Goal: Transaction & Acquisition: Obtain resource

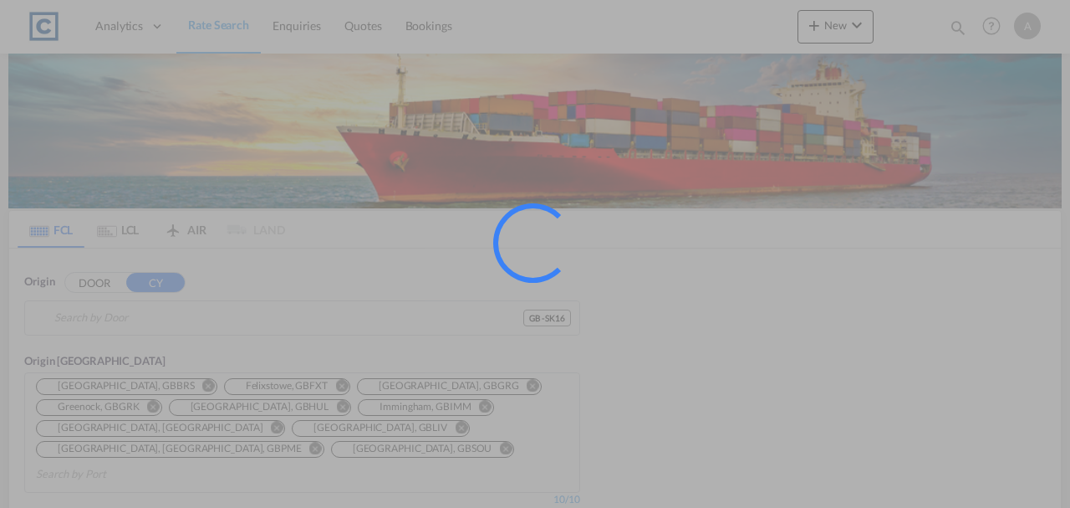
type input "GB-SK16, Tameside"
type input "Jawaharlal Nehru (Nhava Sheva), INNSA"
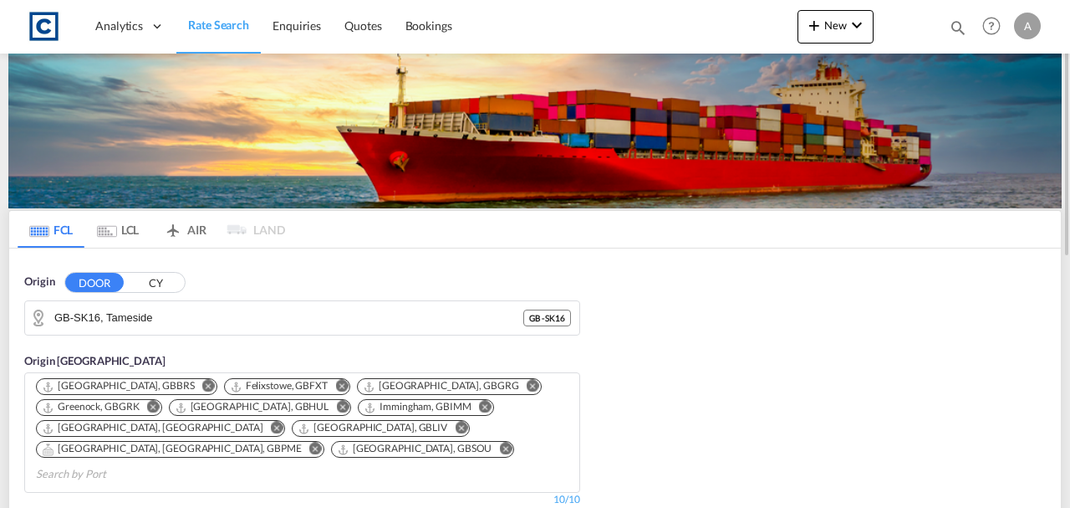
click at [158, 289] on button "CY" at bounding box center [155, 282] width 59 height 19
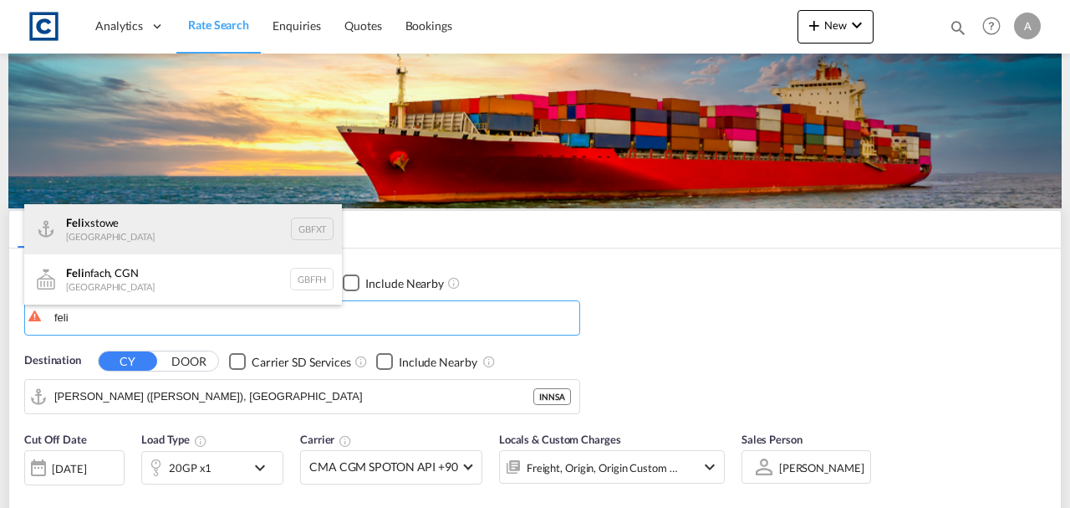
click at [168, 226] on div "Feli xstowe United Kingdom GBFXT" at bounding box center [183, 229] width 318 height 50
type input "Felixstowe, GBFXT"
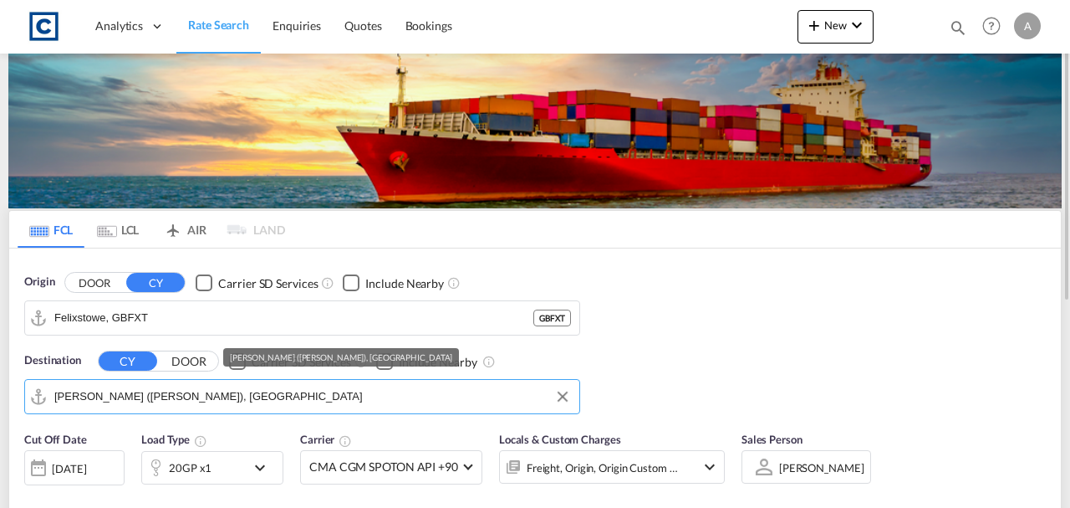
click at [253, 394] on input "Jawaharlal Nehru (Nhava Sheva), INNSA" at bounding box center [312, 396] width 517 height 25
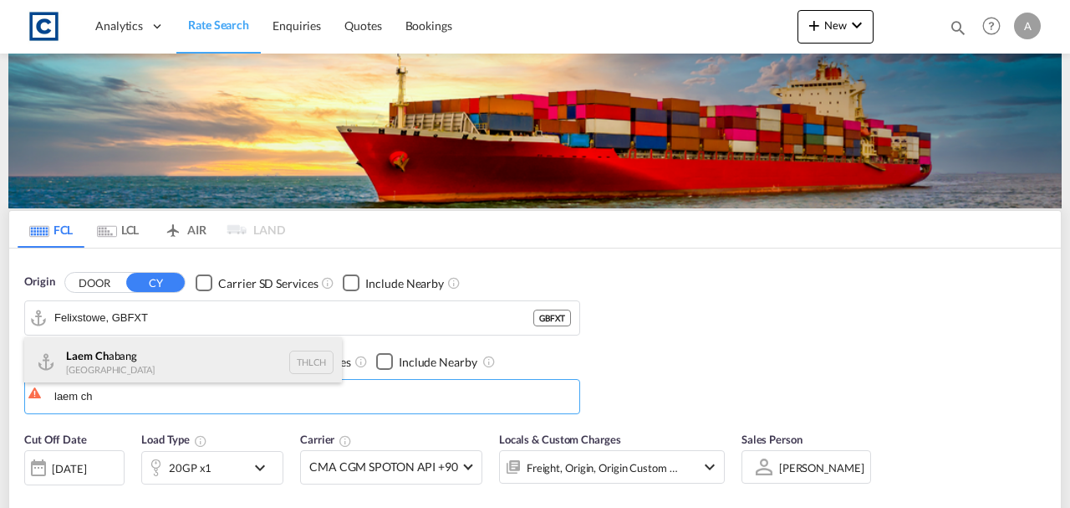
click at [162, 361] on div "Laem Ch abang Thailand THLCH" at bounding box center [183, 362] width 318 height 50
type input "Laem Chabang, THLCH"
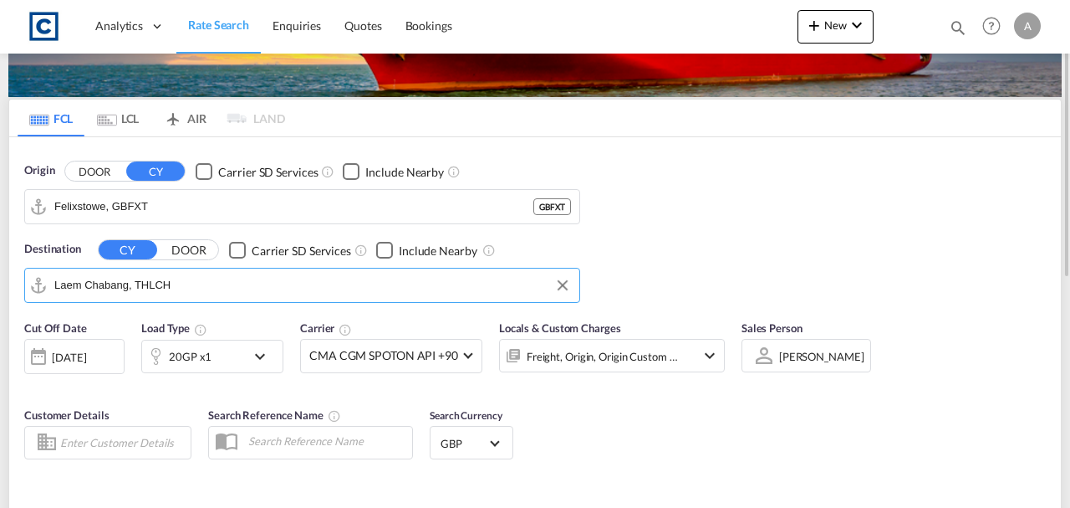
scroll to position [167, 0]
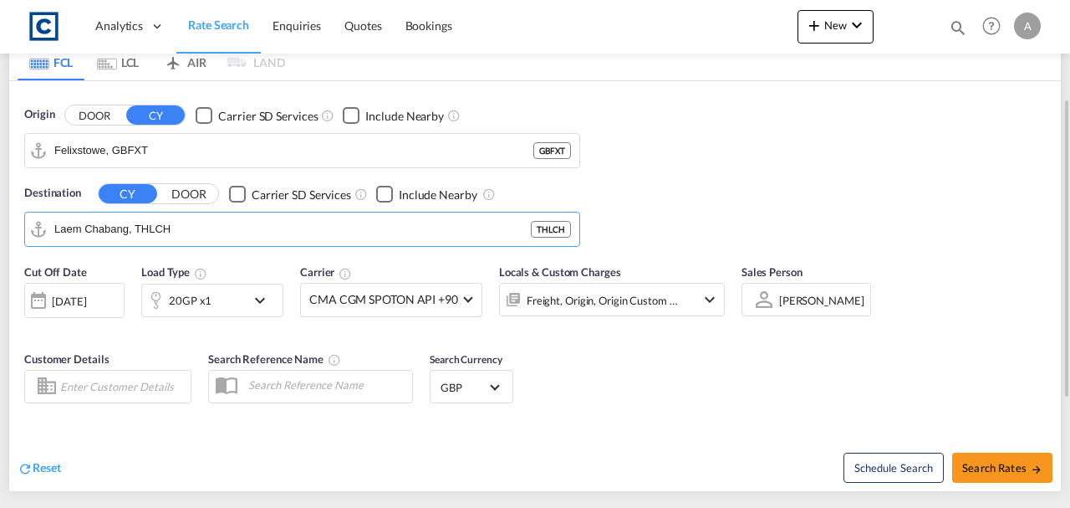
click at [222, 309] on div "20GP x1" at bounding box center [194, 299] width 104 height 33
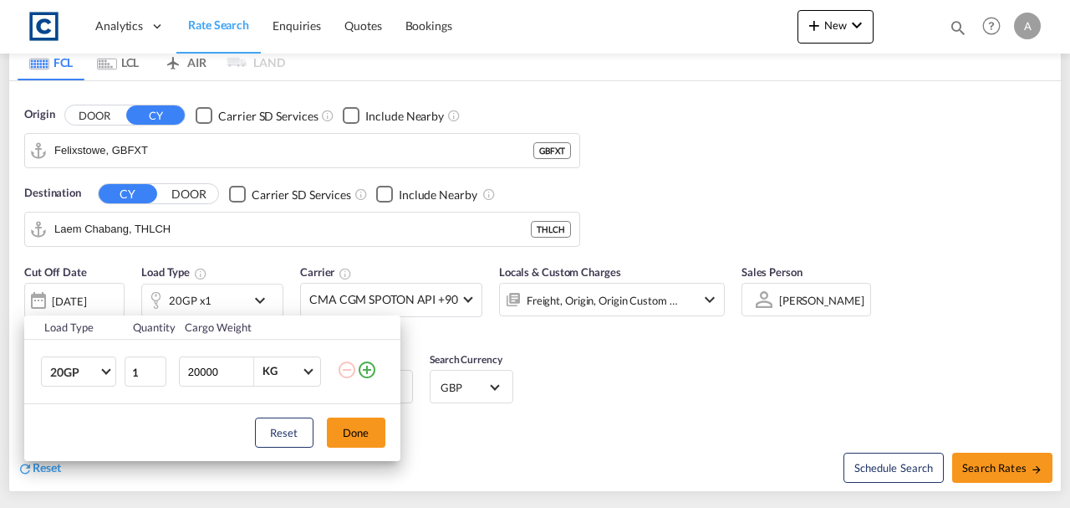
click at [369, 370] on md-icon "icon-plus-circle-outline" at bounding box center [367, 370] width 20 height 20
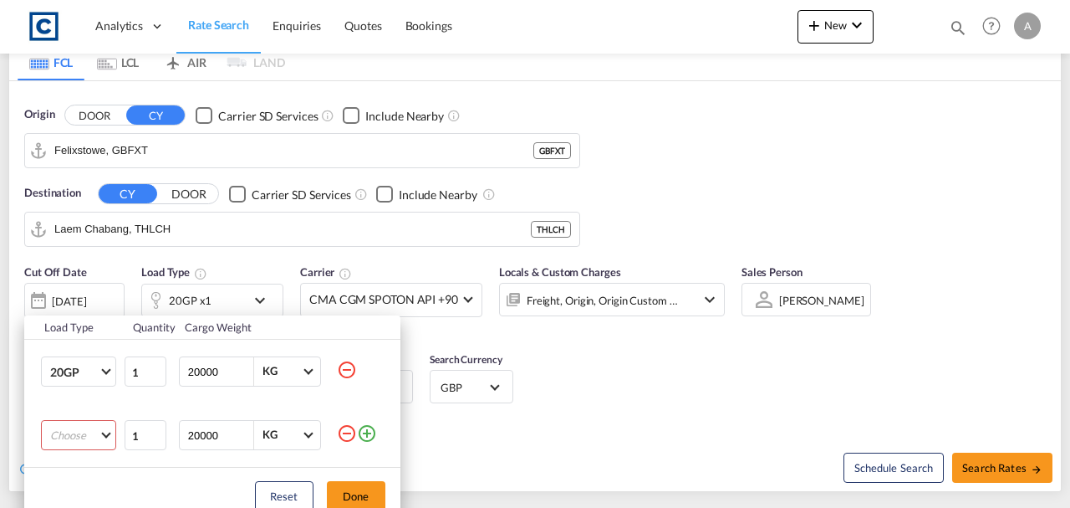
click at [78, 435] on md-select "Choose 20GP 40GP 40HC 45HC 20RE 40RE 40HR 20OT 40OT 20FR 40FR 40NR 20NR 45S 20T…" at bounding box center [78, 435] width 75 height 30
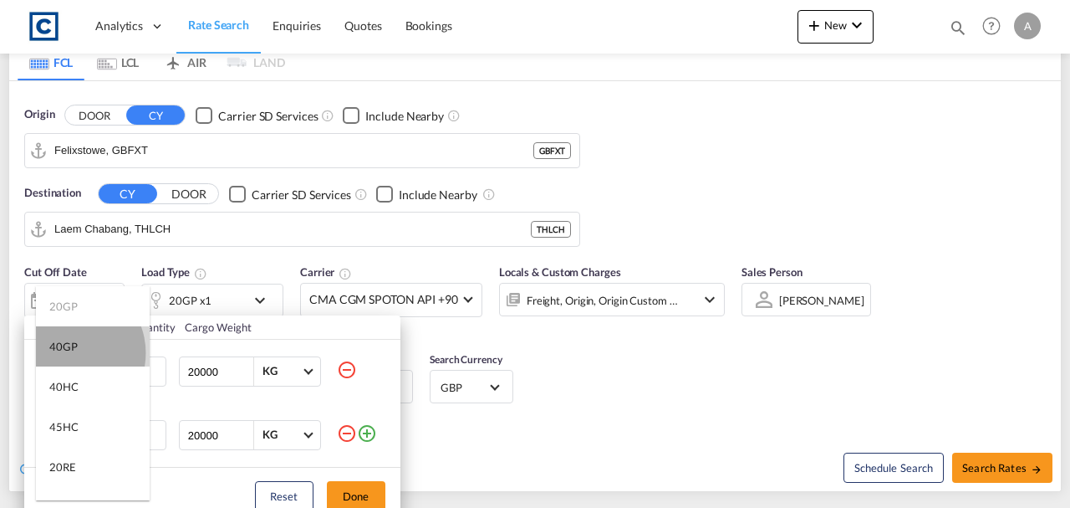
click at [67, 353] on div "40GP" at bounding box center [63, 346] width 28 height 15
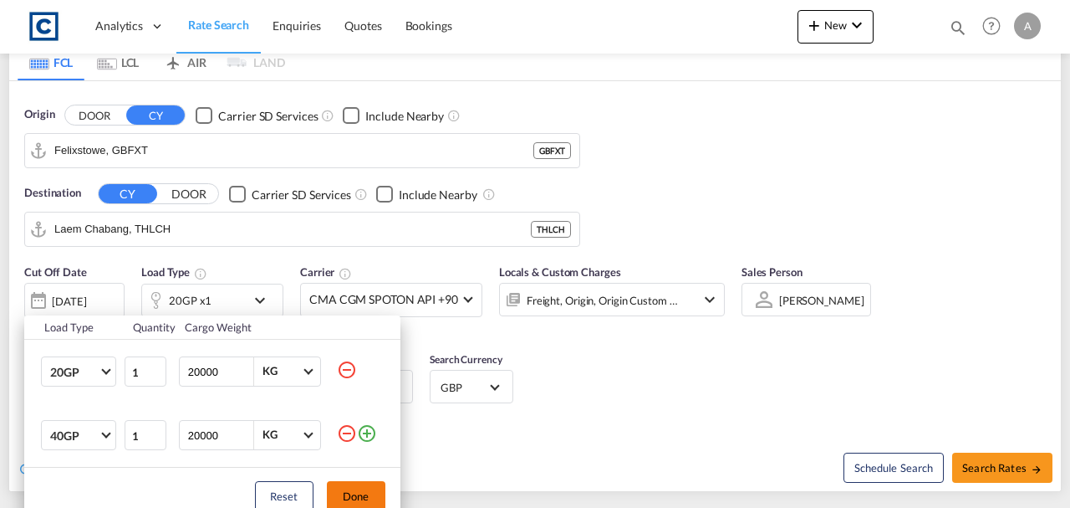
click at [373, 493] on button "Done" at bounding box center [356, 496] width 59 height 30
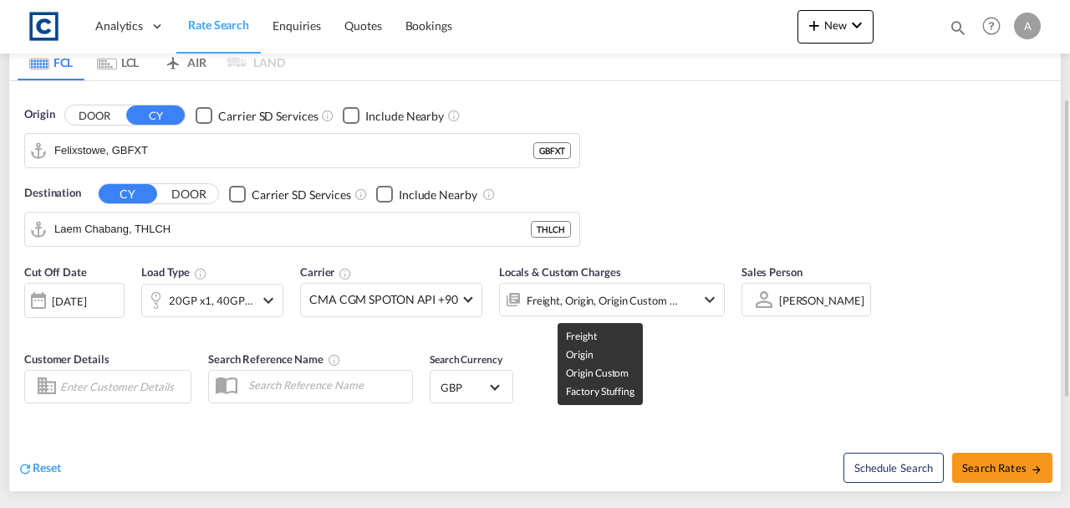
click at [577, 293] on div "Freight, Origin, Origin Custom +1" at bounding box center [603, 299] width 152 height 23
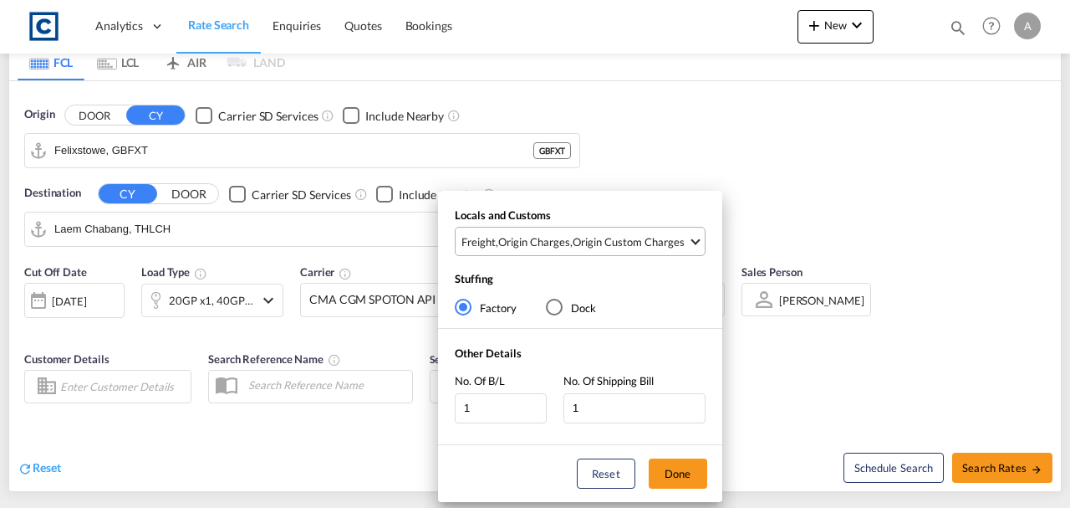
click at [587, 239] on div "Origin Custom Charges" at bounding box center [629, 241] width 112 height 15
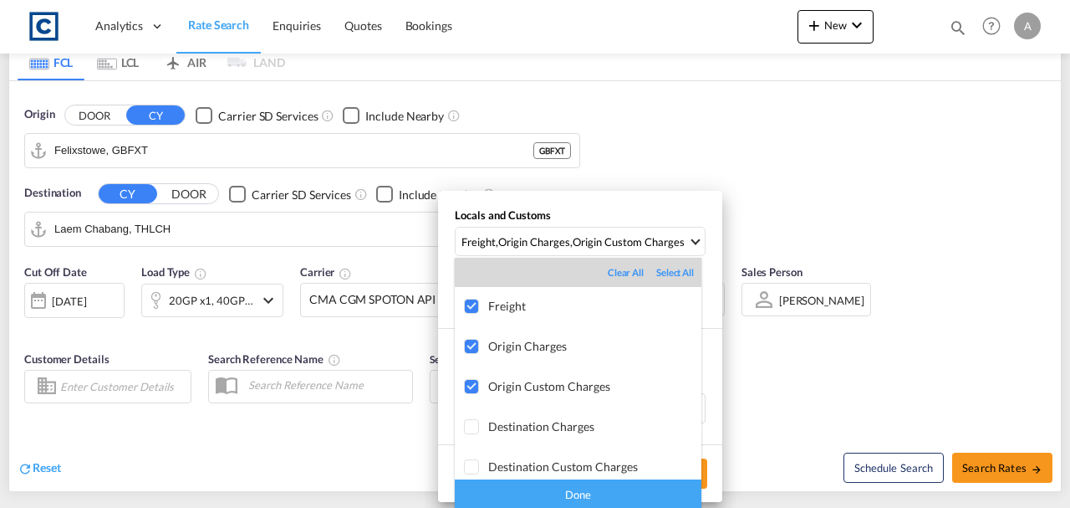
drag, startPoint x: 625, startPoint y: 492, endPoint x: 639, endPoint y: 483, distance: 15.8
click at [627, 492] on div "Done" at bounding box center [578, 493] width 247 height 29
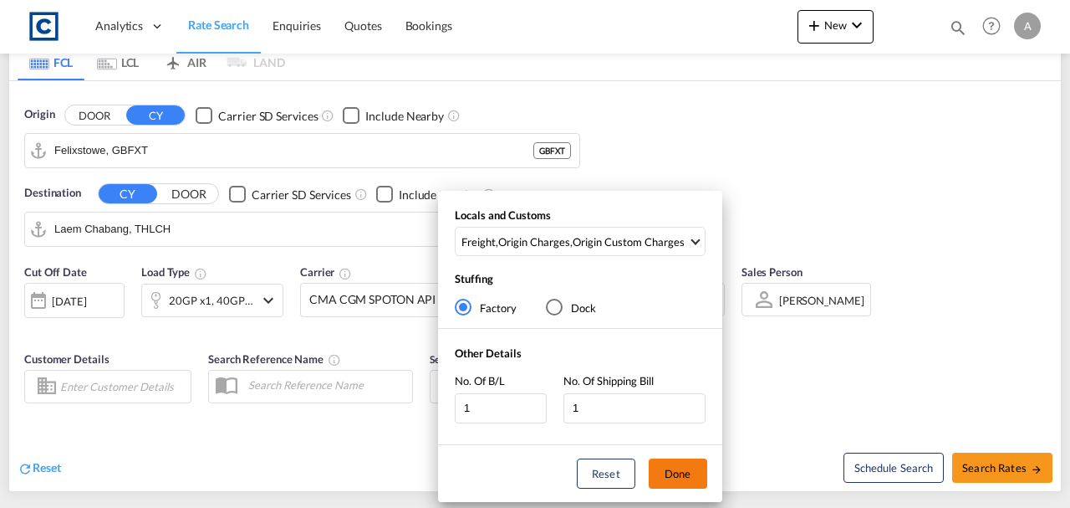
click at [673, 472] on button "Done" at bounding box center [678, 473] width 59 height 30
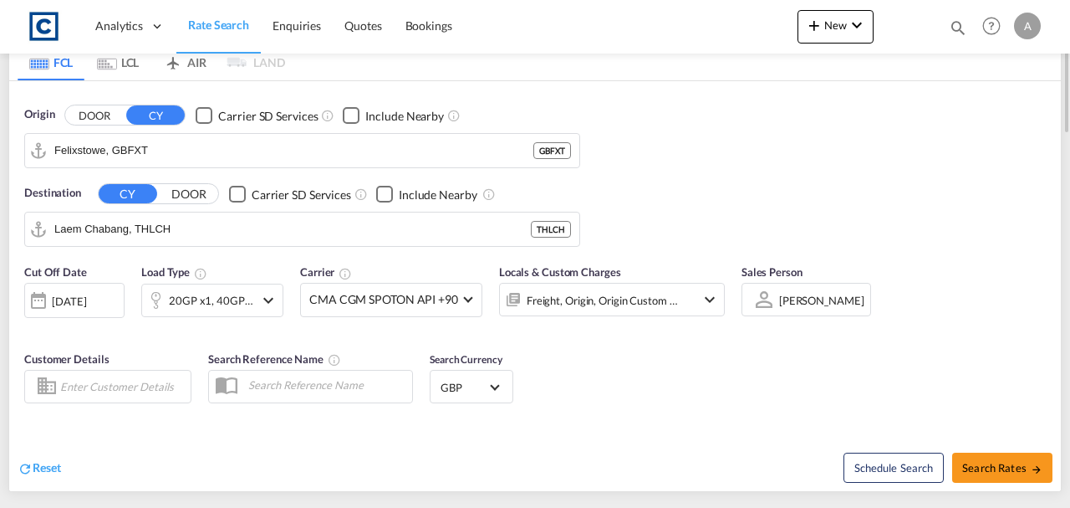
scroll to position [350, 0]
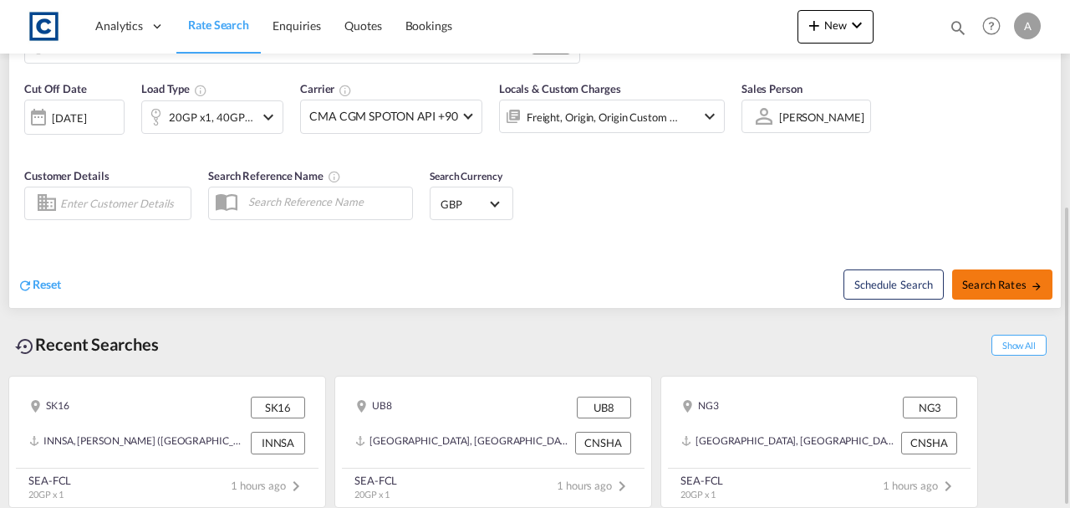
click at [976, 278] on span "Search Rates" at bounding box center [1002, 284] width 80 height 13
type input "GBFXT to THLCH / 4 Sep 2025"
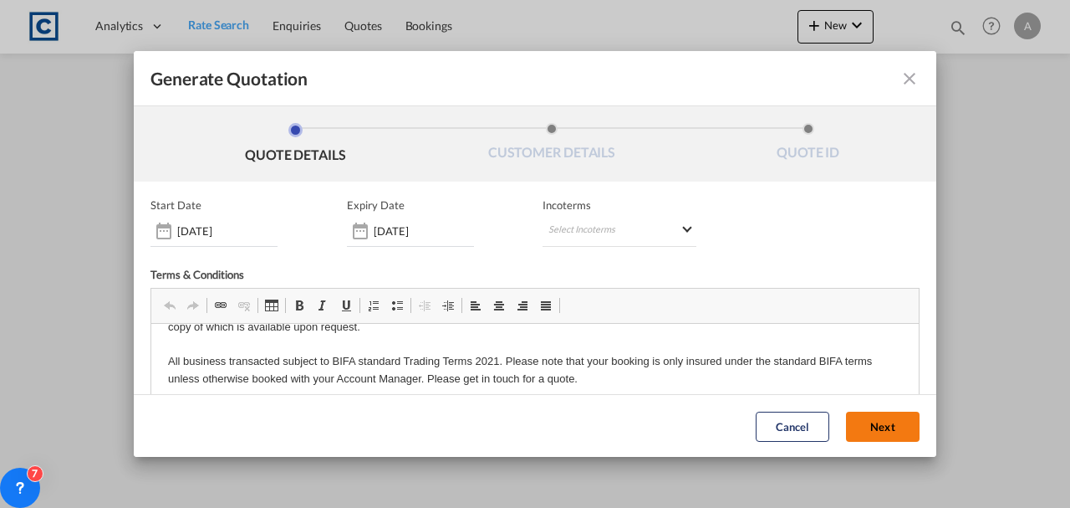
scroll to position [62, 0]
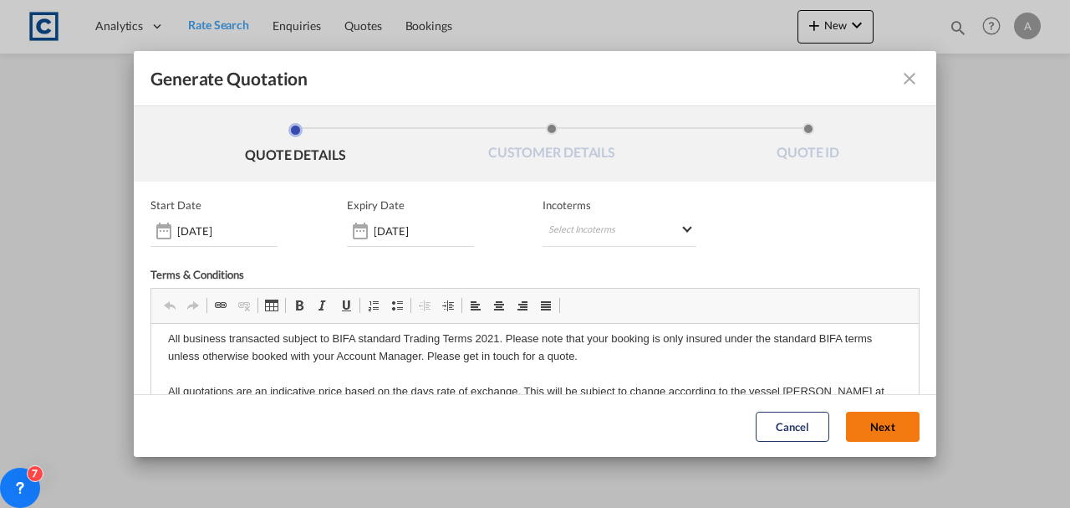
click at [865, 426] on button "Next" at bounding box center [883, 426] width 74 height 30
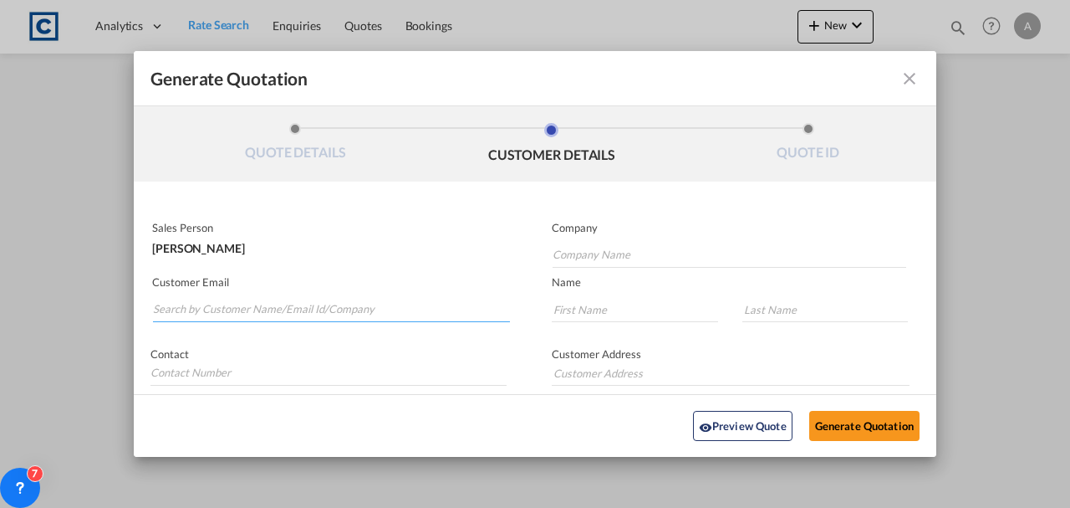
click at [306, 304] on input "Search by Customer Name/Email Id/Company" at bounding box center [331, 309] width 357 height 25
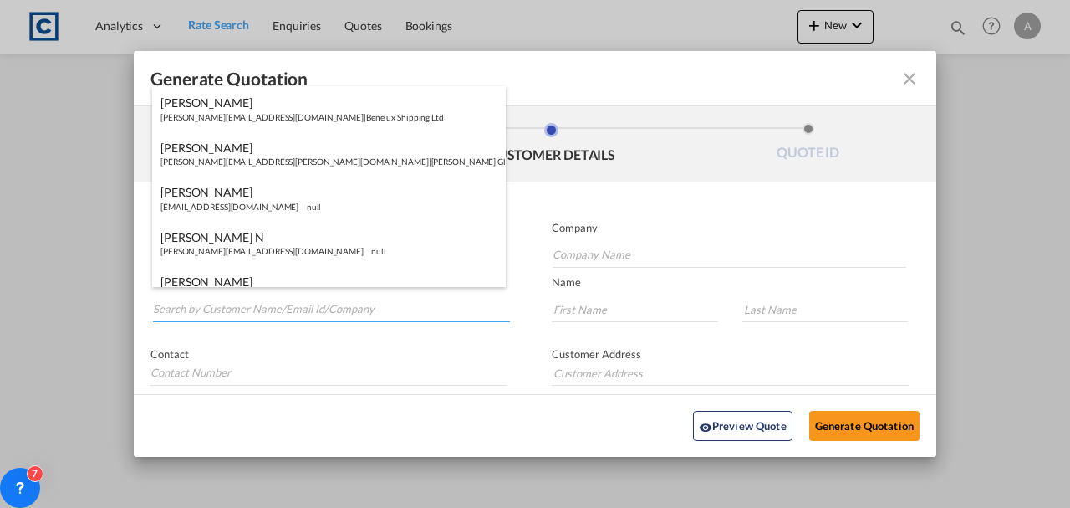
paste input "[EMAIL_ADDRESS][DOMAIN_NAME]"
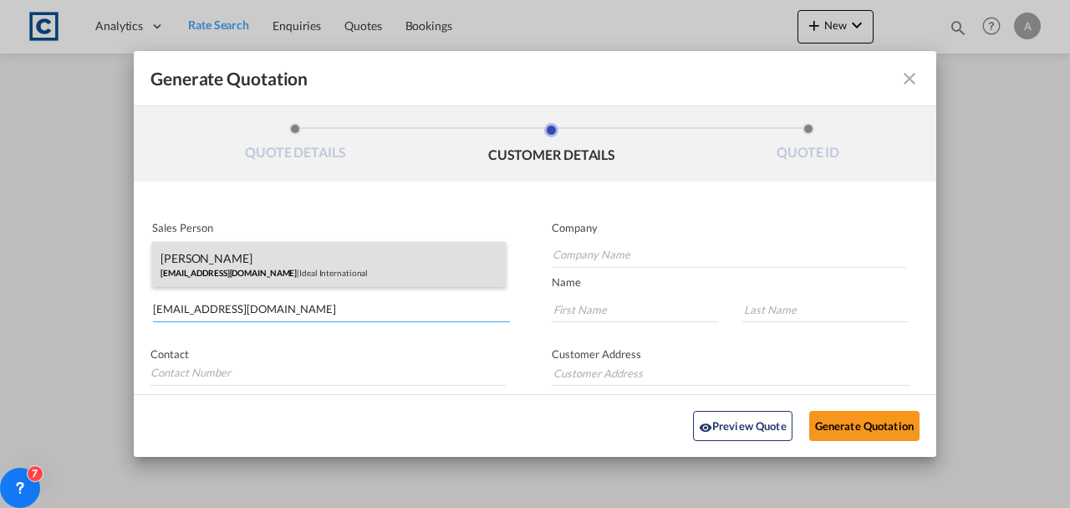
type input "[EMAIL_ADDRESS][DOMAIN_NAME]"
click at [319, 274] on div "[PERSON_NAME] [EMAIL_ADDRESS][DOMAIN_NAME] | Ideal International" at bounding box center [329, 264] width 354 height 45
type input "Ideal International"
type input "[PERSON_NAME]"
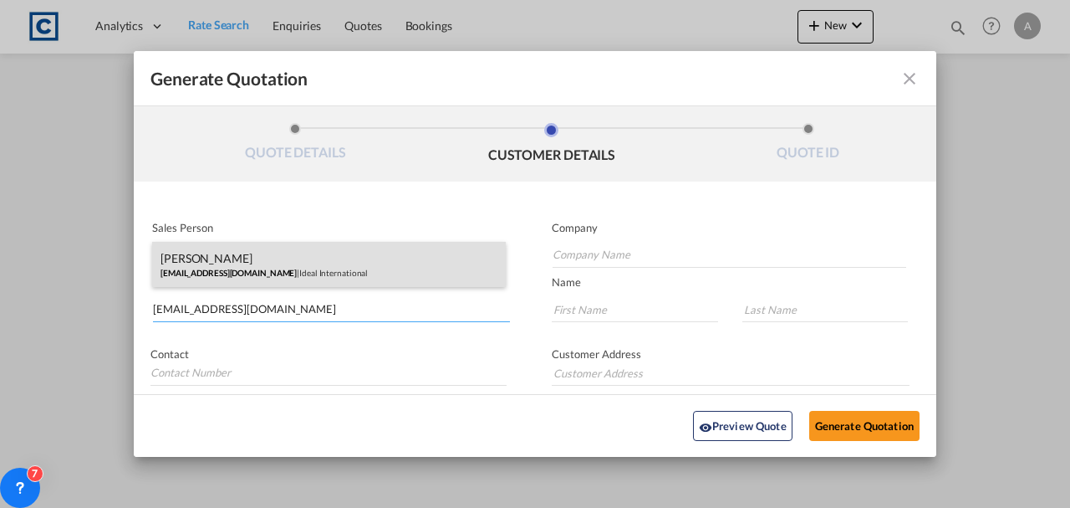
type input "01708528495"
type input "[STREET_ADDRESS]"
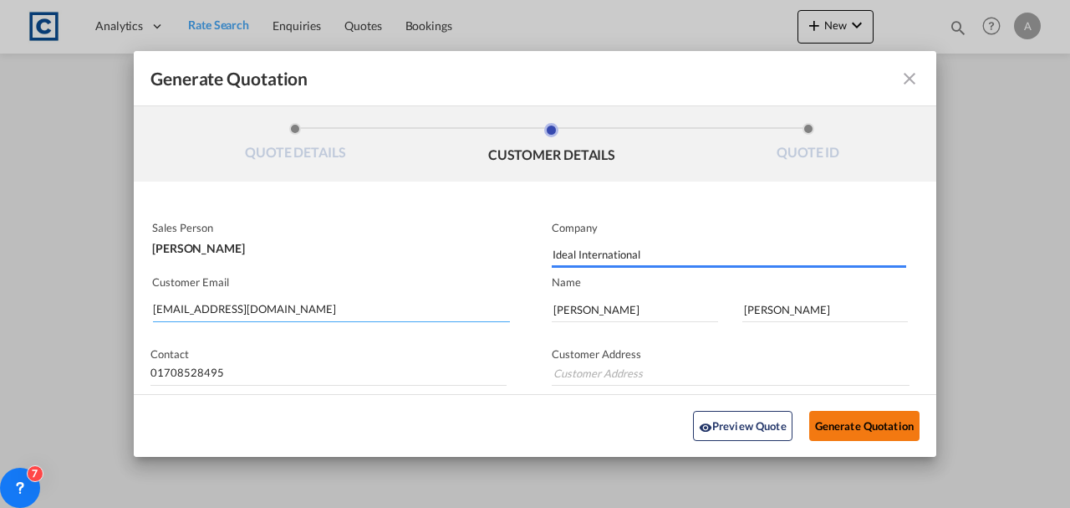
type input "[STREET_ADDRESS]"
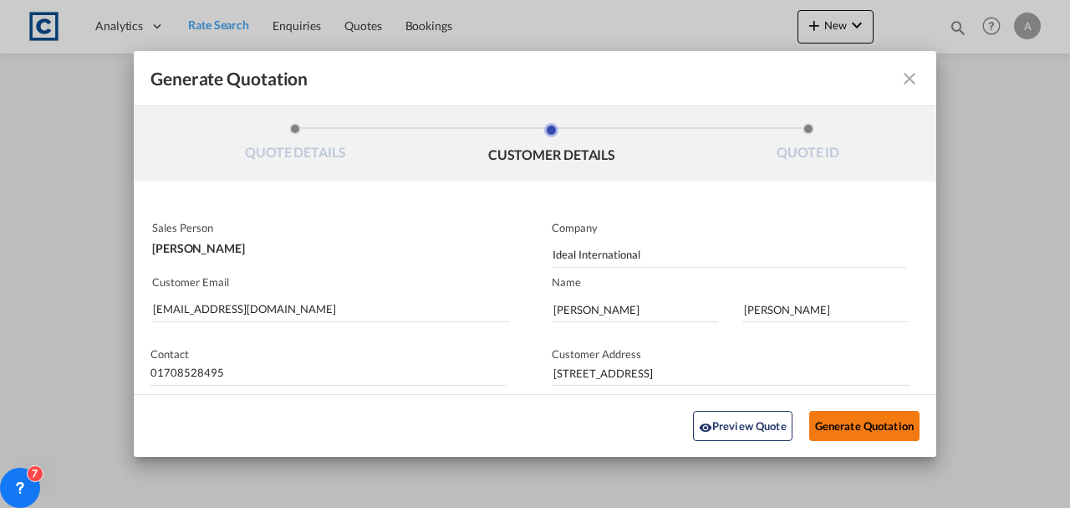
click at [845, 420] on button "Generate Quotation" at bounding box center [864, 426] width 110 height 30
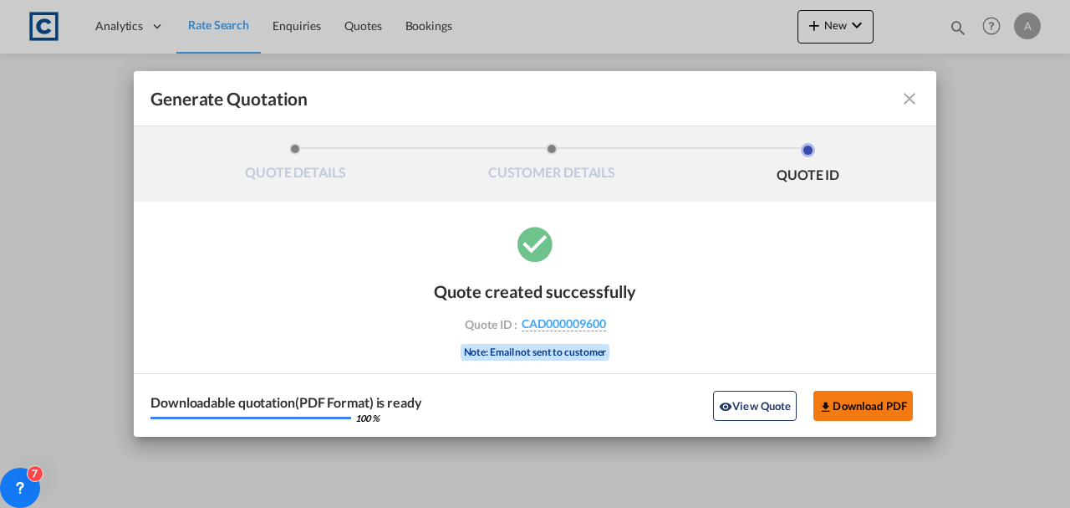
click at [861, 395] on button "Download PDF" at bounding box center [864, 406] width 100 height 30
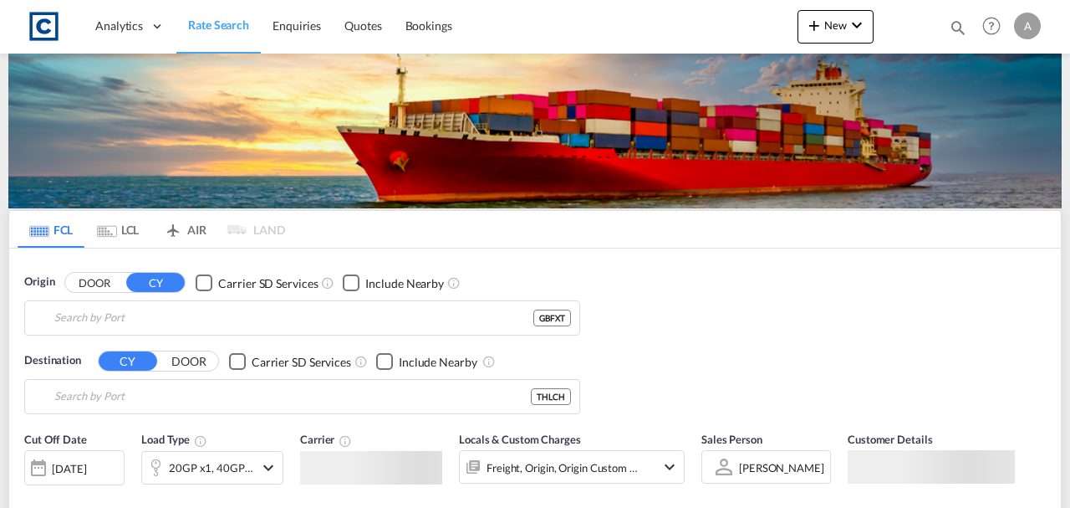
type input "Felixstowe, GBFXT"
type input "Laem Chabang, THLCH"
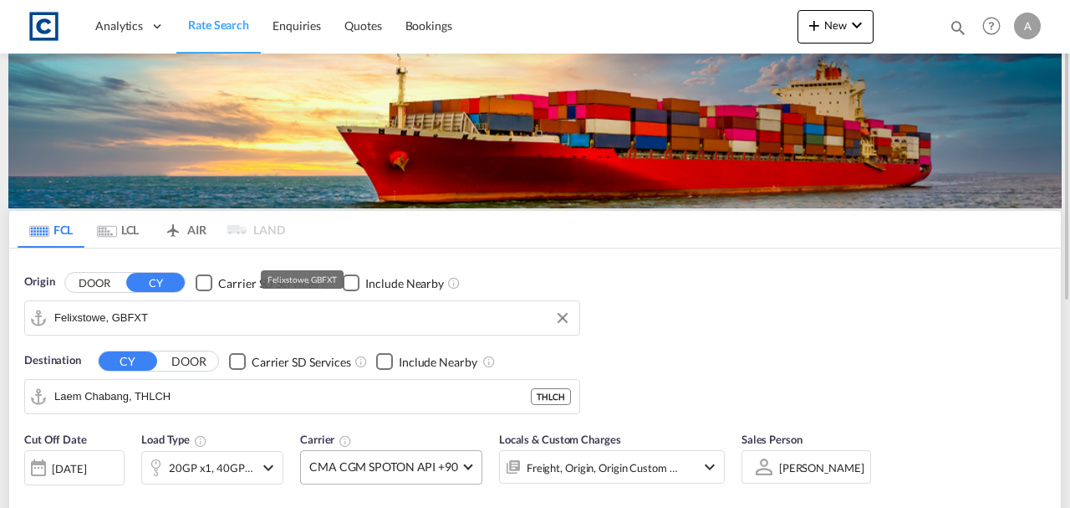
scroll to position [167, 0]
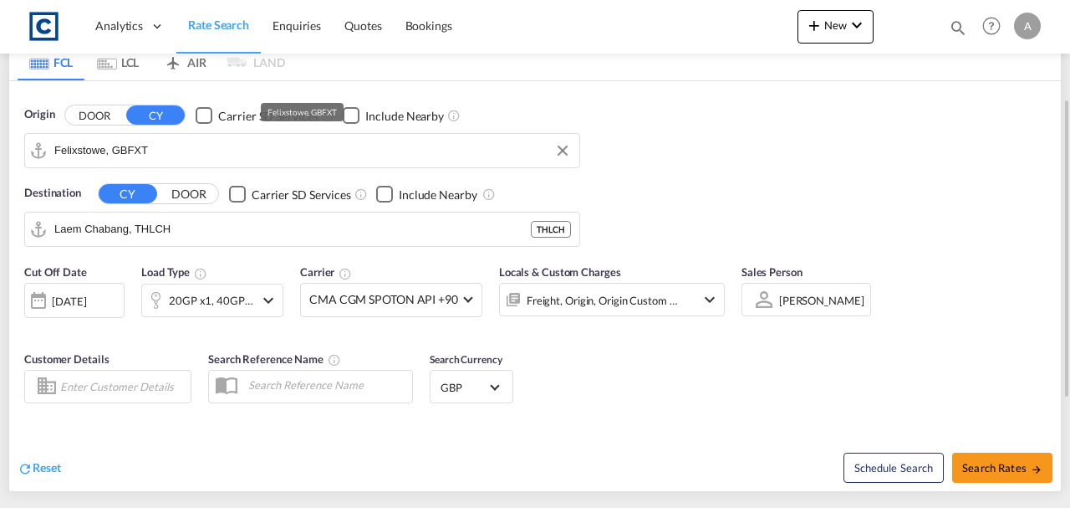
click at [194, 155] on input "Felixstowe, GBFXT" at bounding box center [312, 150] width 517 height 25
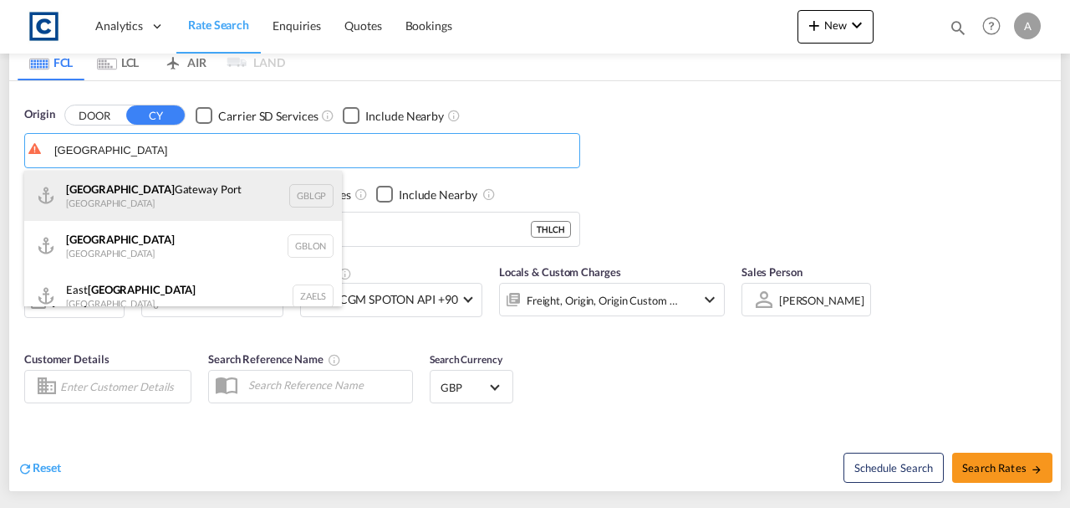
click at [122, 199] on div "[GEOGRAPHIC_DATA] [GEOGRAPHIC_DATA] [GEOGRAPHIC_DATA]" at bounding box center [183, 196] width 318 height 50
type input "[GEOGRAPHIC_DATA], [GEOGRAPHIC_DATA]"
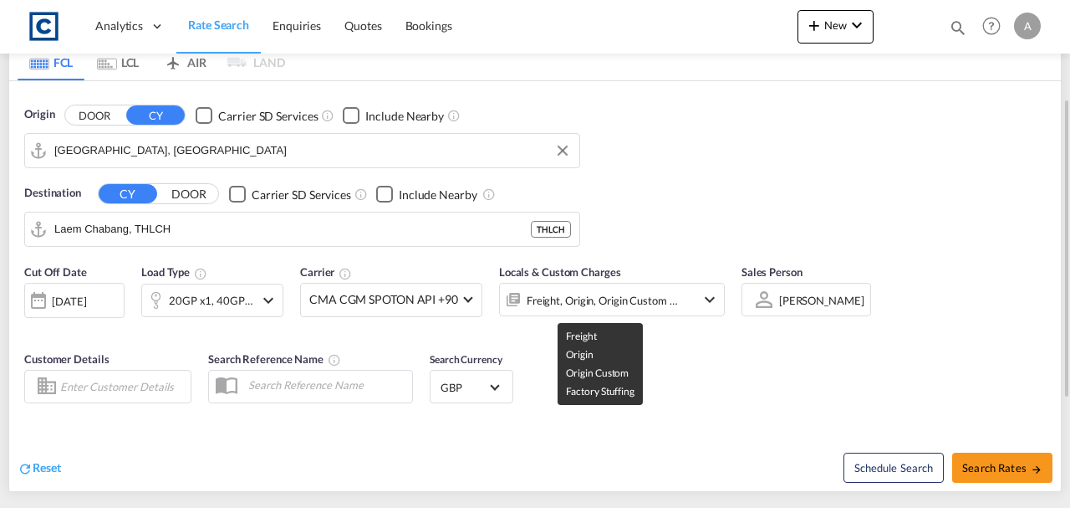
click at [542, 304] on div "Freight, Origin, Origin Custom +1" at bounding box center [603, 299] width 152 height 23
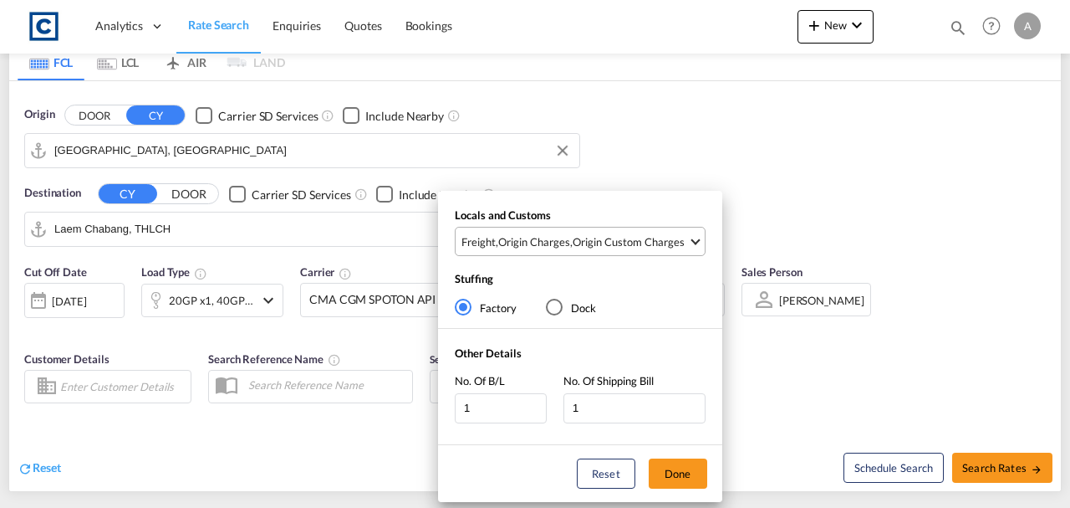
click at [607, 235] on div "Origin Custom Charges" at bounding box center [629, 241] width 112 height 15
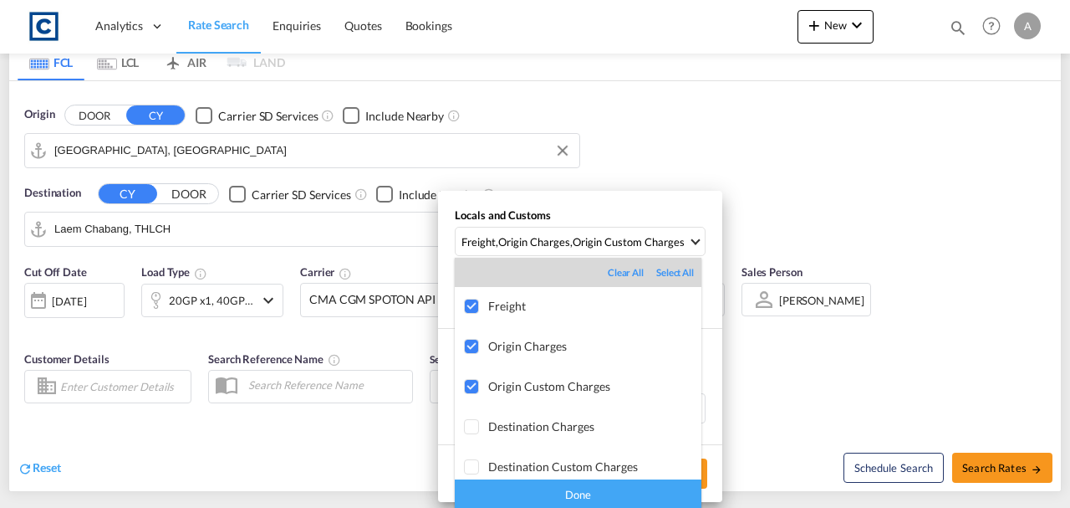
click at [625, 504] on div "Done" at bounding box center [578, 493] width 247 height 29
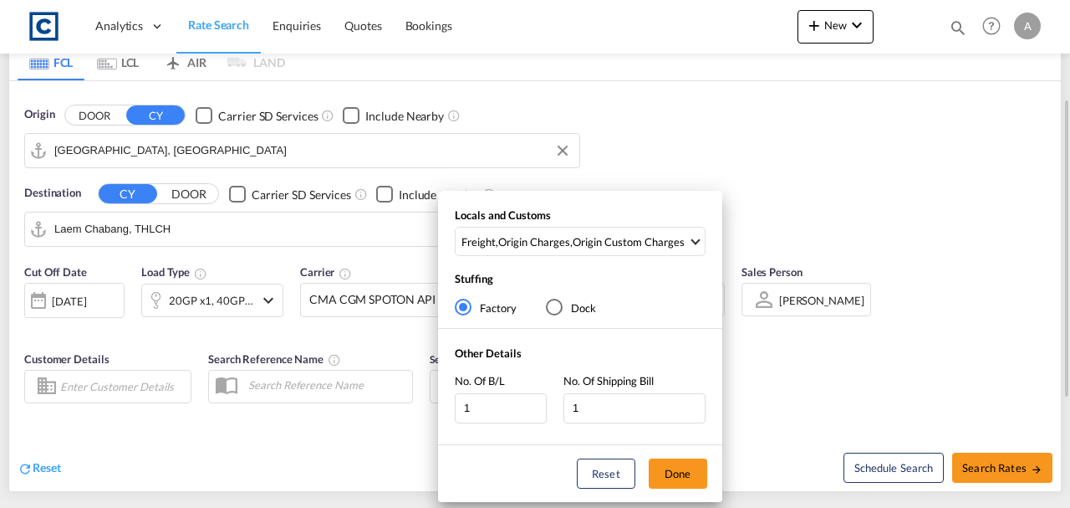
drag, startPoint x: 672, startPoint y: 478, endPoint x: 1044, endPoint y: 444, distance: 372.8
click at [672, 478] on button "Done" at bounding box center [678, 473] width 59 height 30
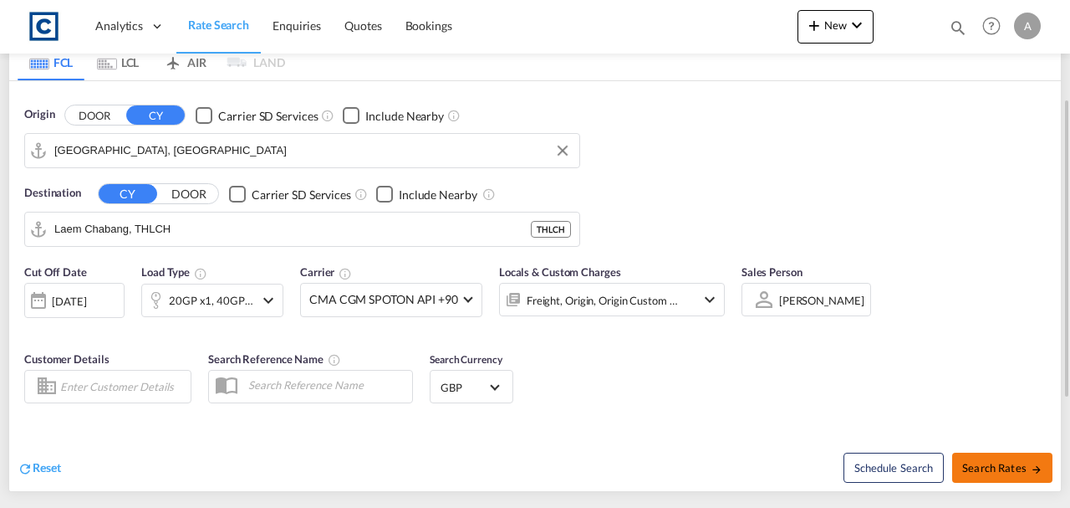
click at [1012, 470] on span "Search Rates" at bounding box center [1002, 467] width 80 height 13
type input "GBLGP to THLCH / [DATE]"
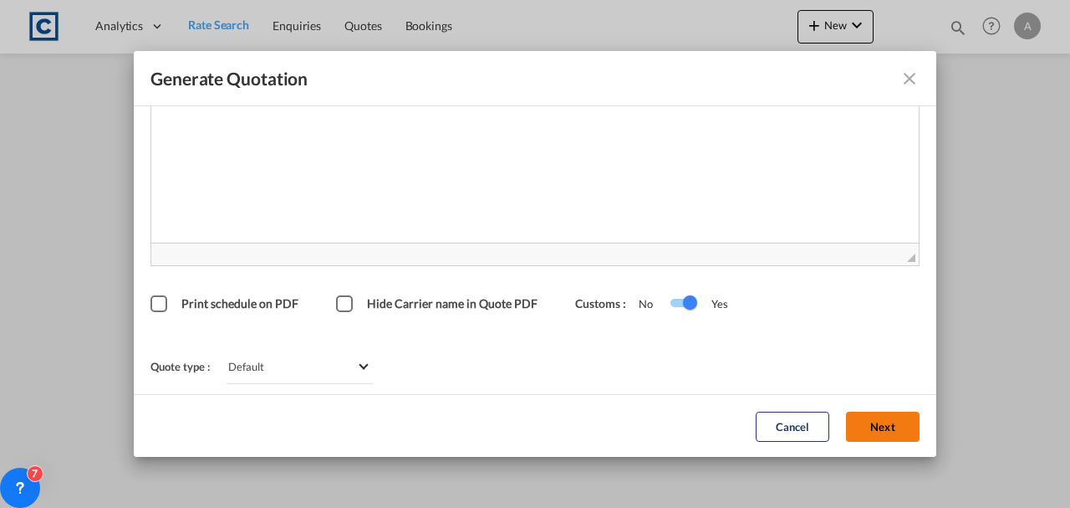
click at [865, 430] on button "Next" at bounding box center [883, 426] width 74 height 30
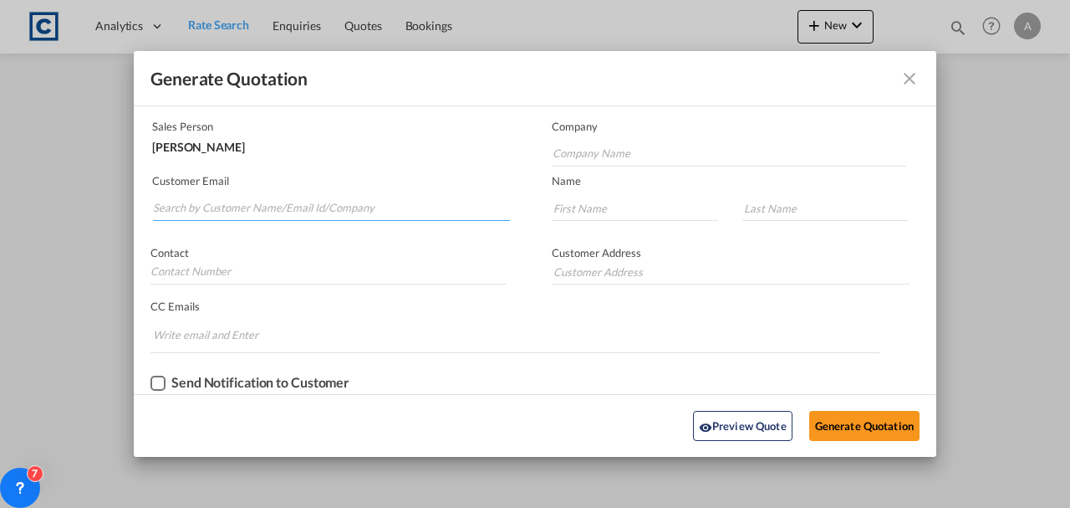
click at [280, 208] on input "Search by Customer Name/Email Id/Company" at bounding box center [331, 208] width 357 height 25
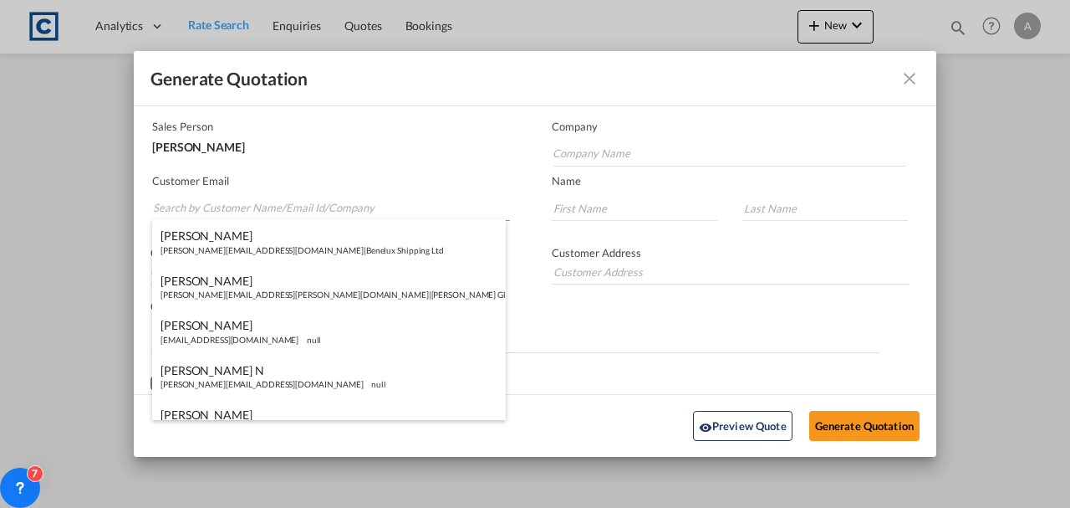
paste input "we can collect mon/[DATE]"
type input "we can collect mon/[DATE]"
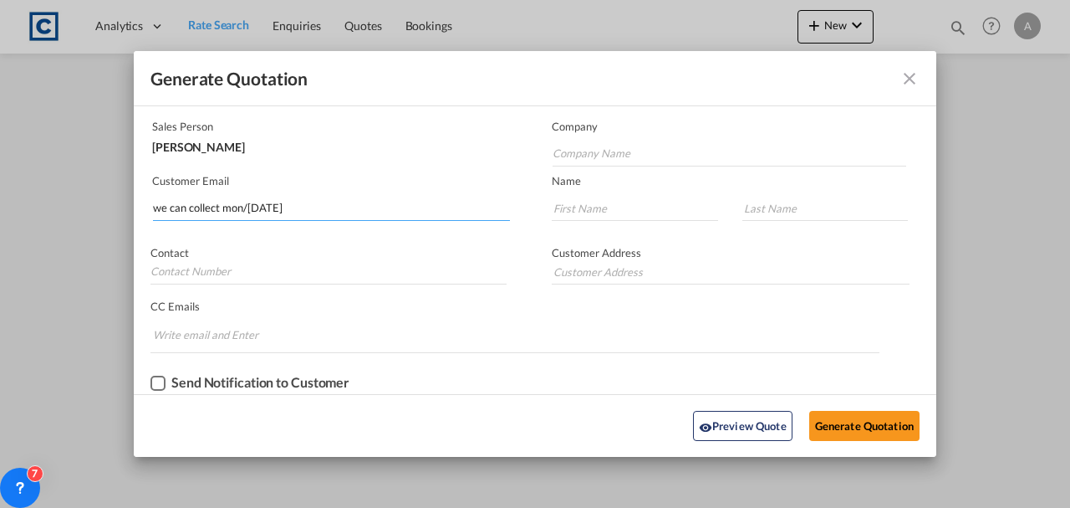
click at [334, 211] on input "we can collect mon/[DATE]" at bounding box center [331, 208] width 357 height 25
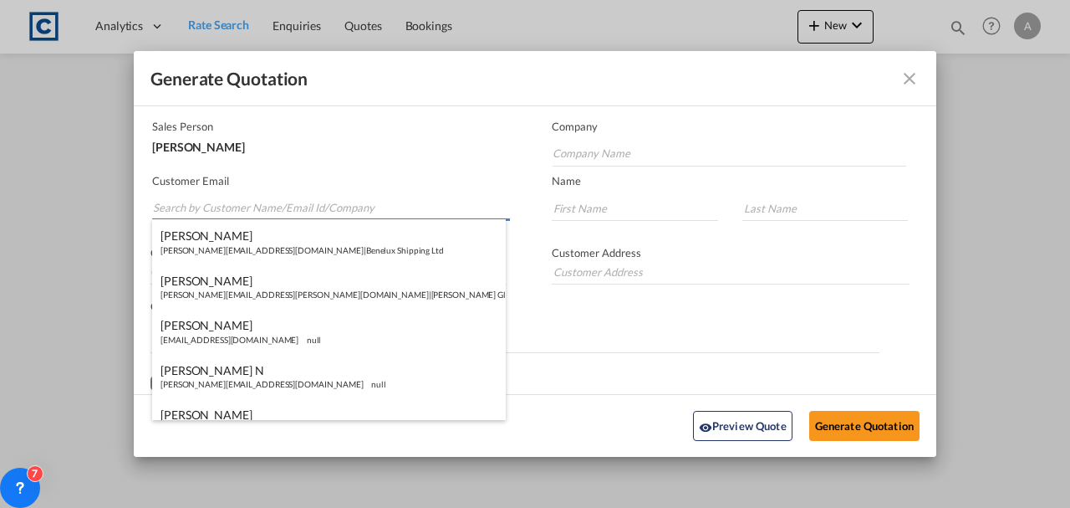
drag, startPoint x: 268, startPoint y: 213, endPoint x: 268, endPoint y: 202, distance: 10.9
click at [268, 212] on input "Search by Customer Name/Email Id/Company" at bounding box center [331, 208] width 357 height 25
paste input "[EMAIL_ADDRESS][DOMAIN_NAME]"
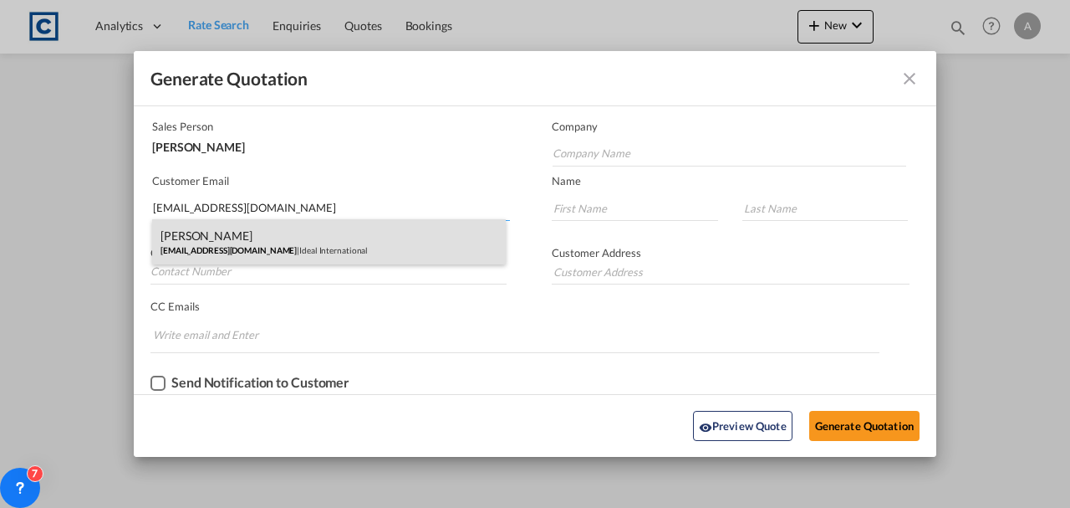
type input "[EMAIL_ADDRESS][DOMAIN_NAME]"
click at [292, 240] on div "[PERSON_NAME] [EMAIL_ADDRESS][DOMAIN_NAME] | Ideal International" at bounding box center [329, 241] width 354 height 45
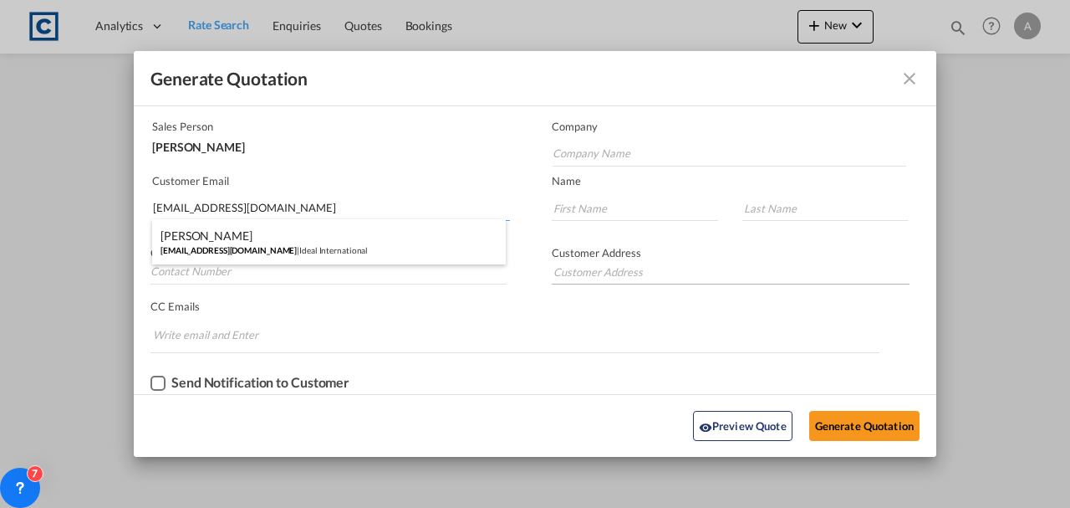
type input "Ideal International"
type input "[PERSON_NAME]"
type input "01708528495"
type input "[STREET_ADDRESS]"
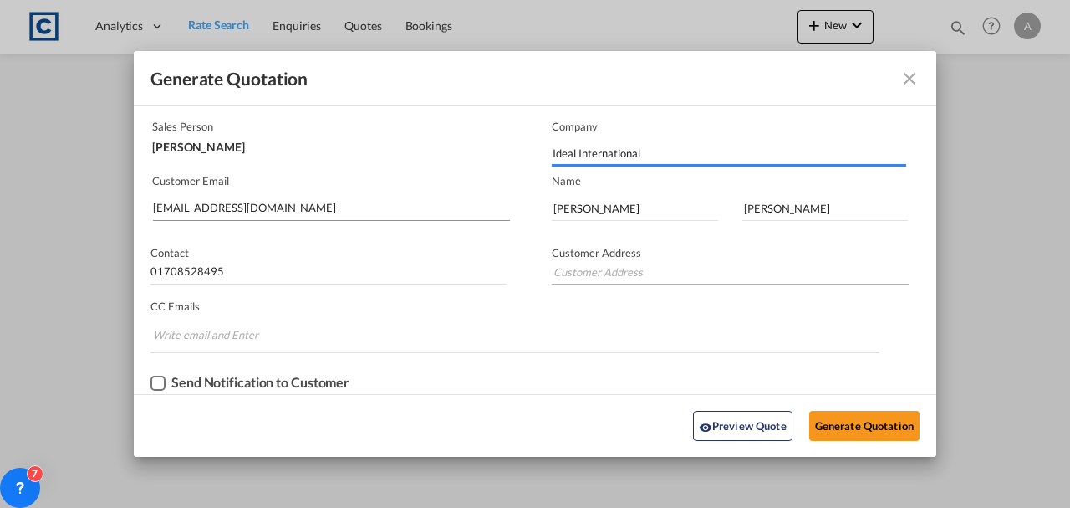
type input "[STREET_ADDRESS]"
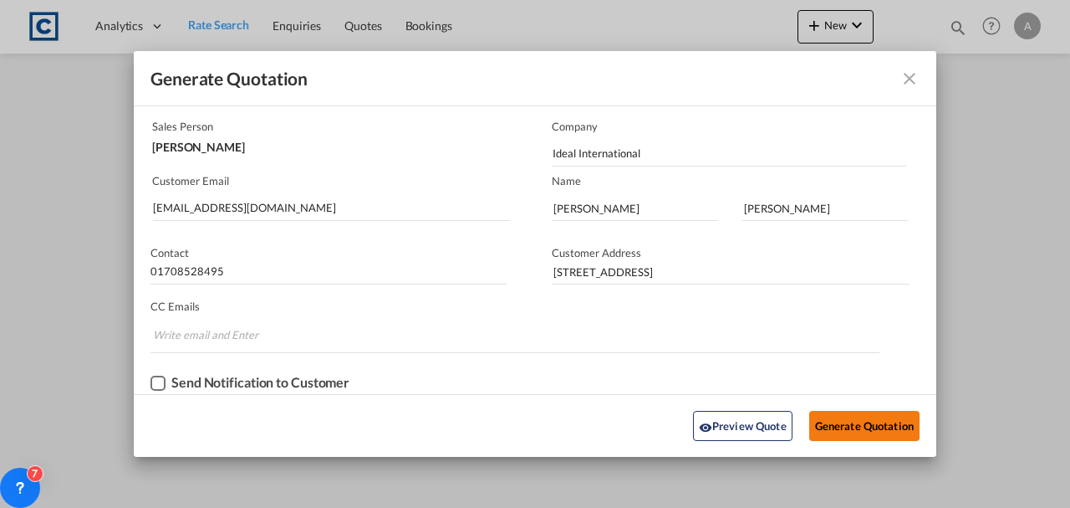
click at [845, 426] on button "Generate Quotation" at bounding box center [864, 426] width 110 height 30
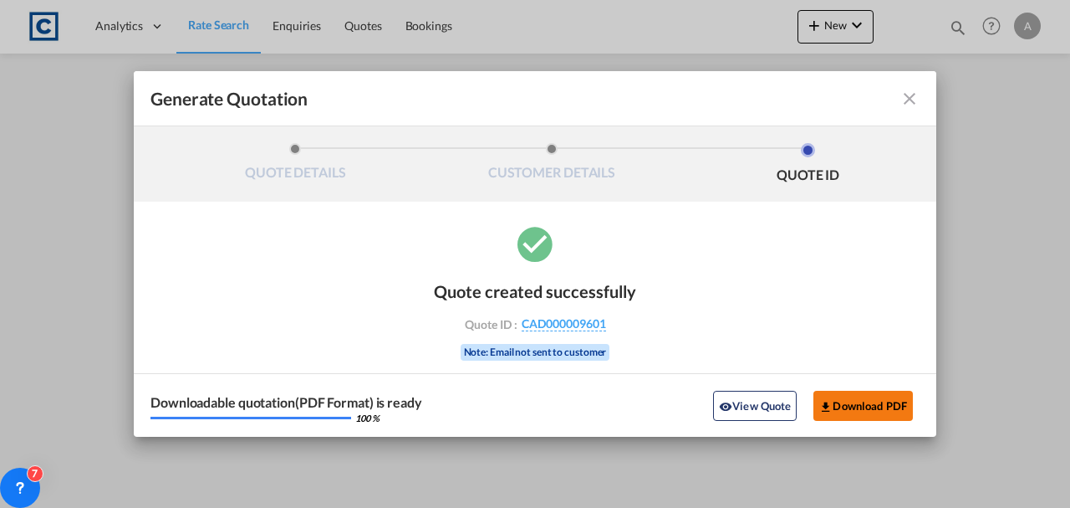
click at [870, 403] on button "Download PDF" at bounding box center [864, 406] width 100 height 30
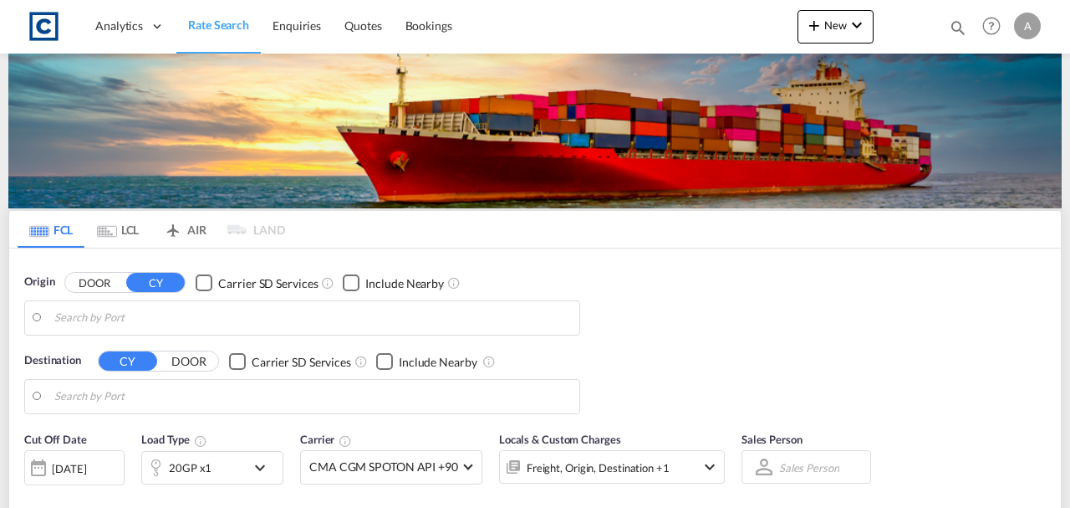
type input "London Gateway Port, GBLGP"
type input "Laem Chabang, THLCH"
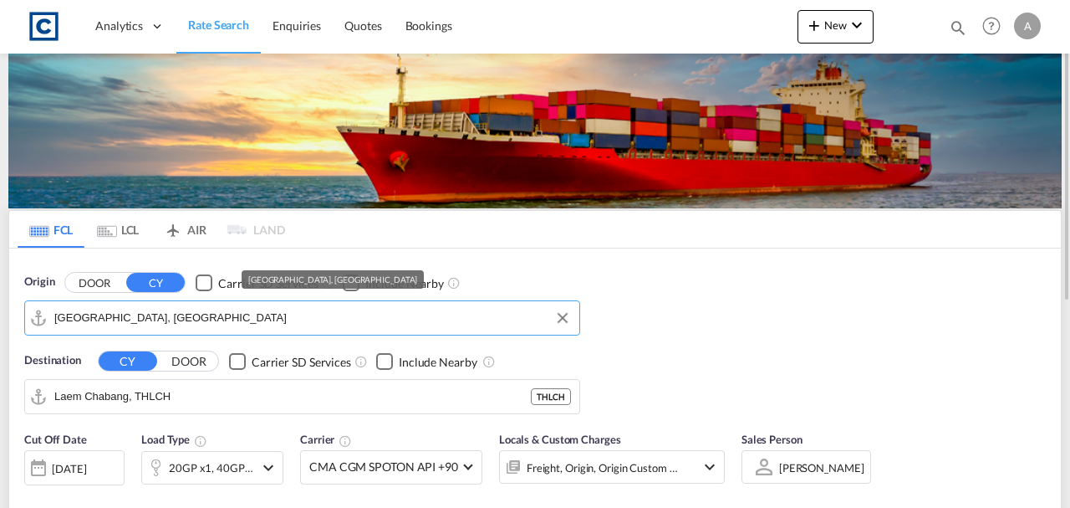
click at [220, 323] on input "London Gateway Port, GBLGP" at bounding box center [312, 317] width 517 height 25
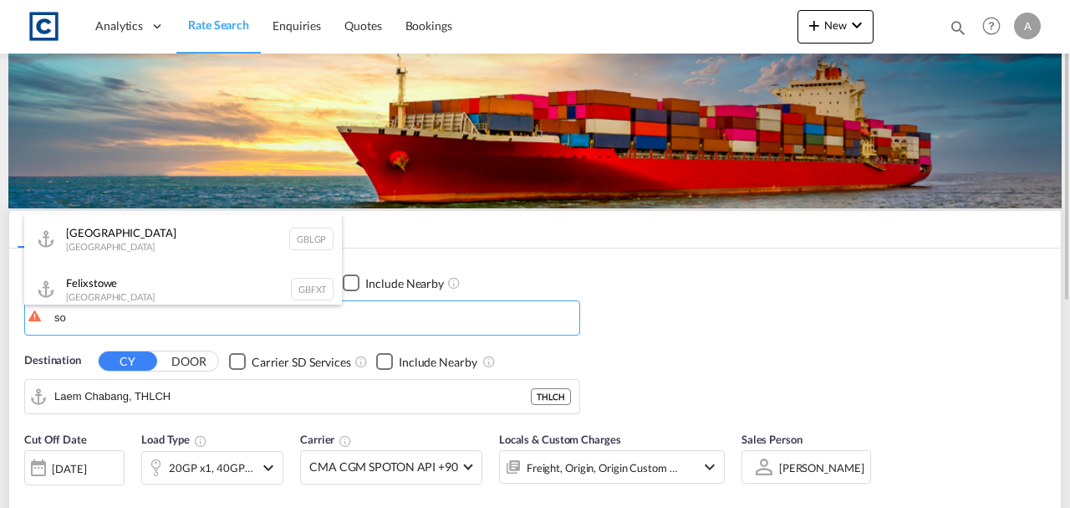
type input "s"
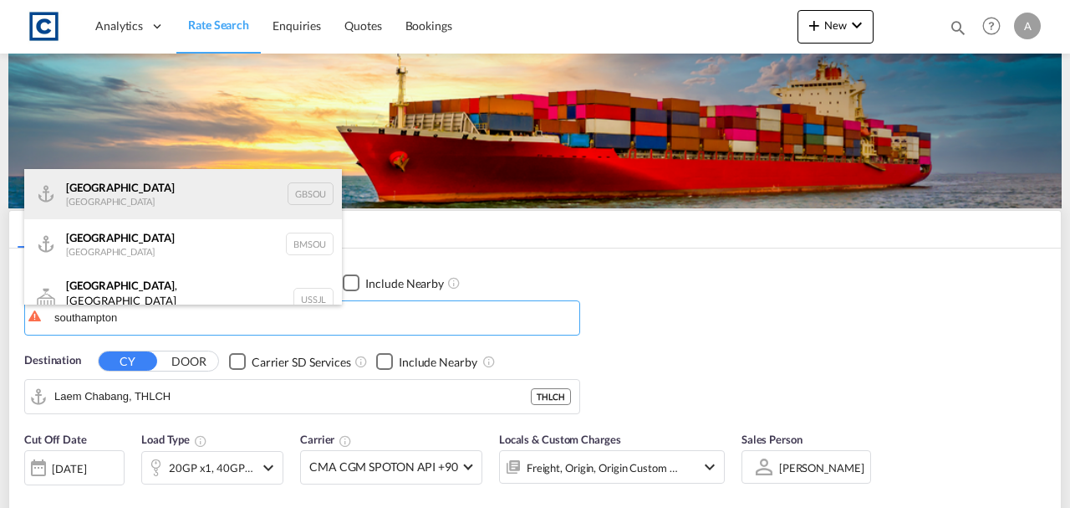
click at [167, 205] on div "[GEOGRAPHIC_DATA] [GEOGRAPHIC_DATA] GBSOU" at bounding box center [183, 194] width 318 height 50
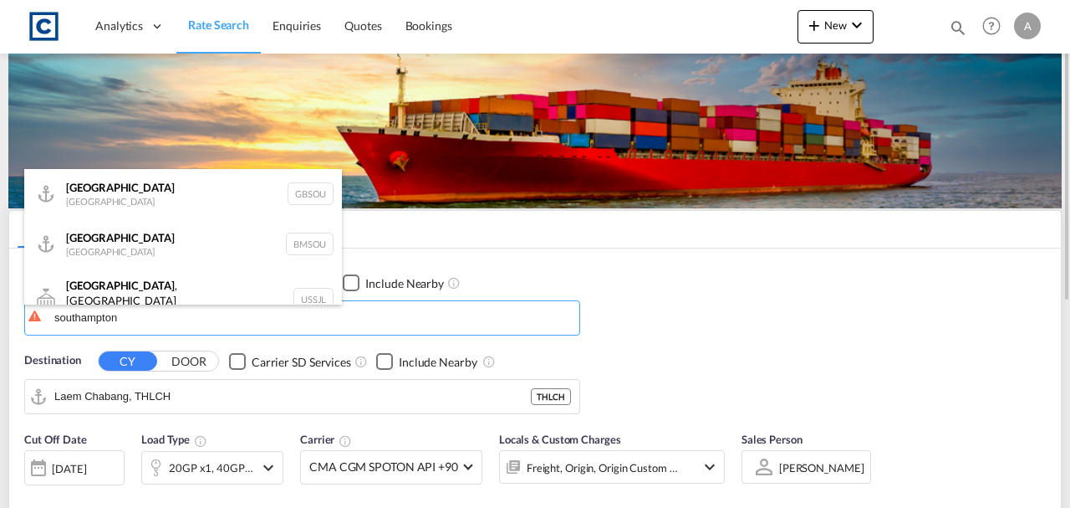
type input "[GEOGRAPHIC_DATA], GBSOU"
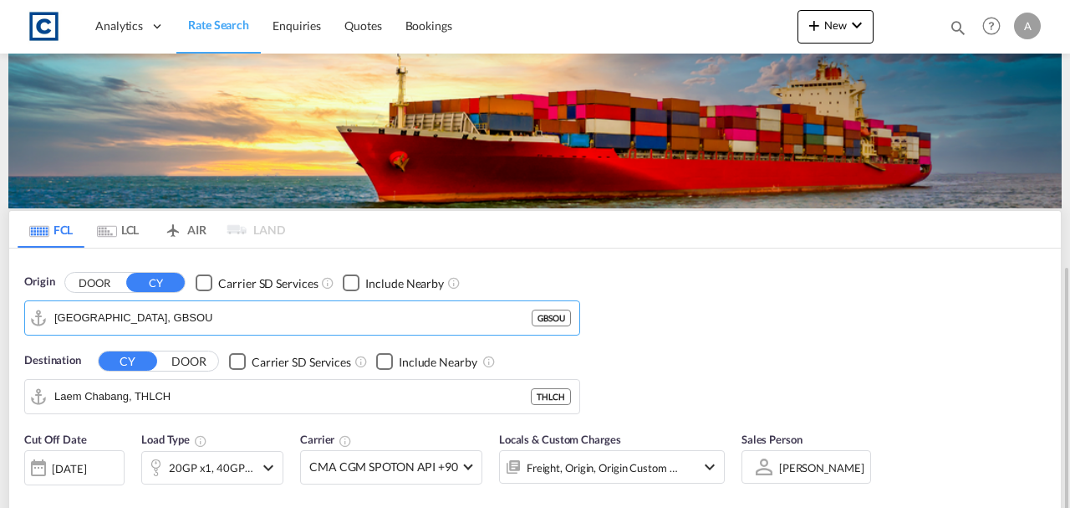
scroll to position [167, 0]
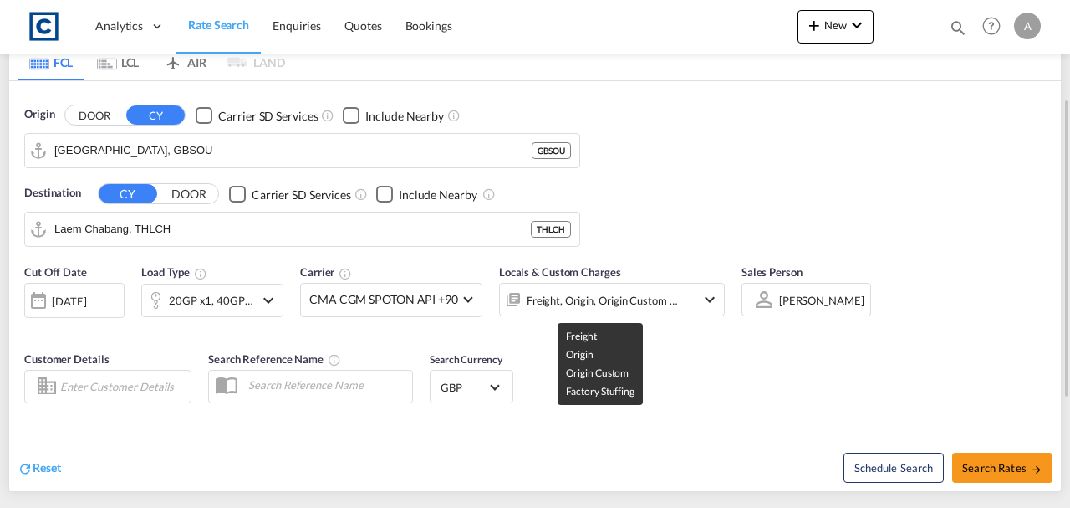
click at [608, 299] on div "Freight, Origin, Origin Custom +1" at bounding box center [603, 299] width 152 height 23
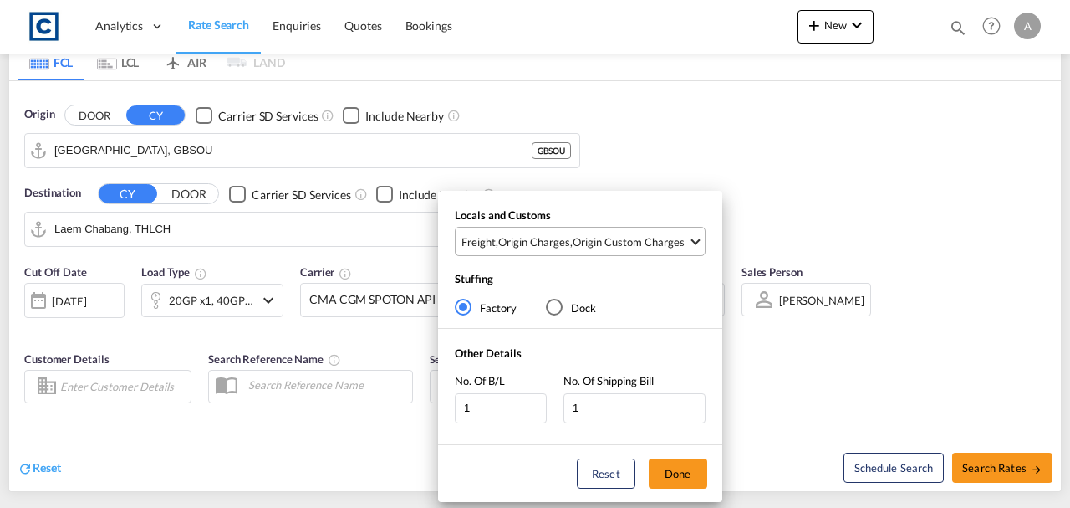
click at [630, 245] on div "Origin Custom Charges" at bounding box center [629, 241] width 112 height 15
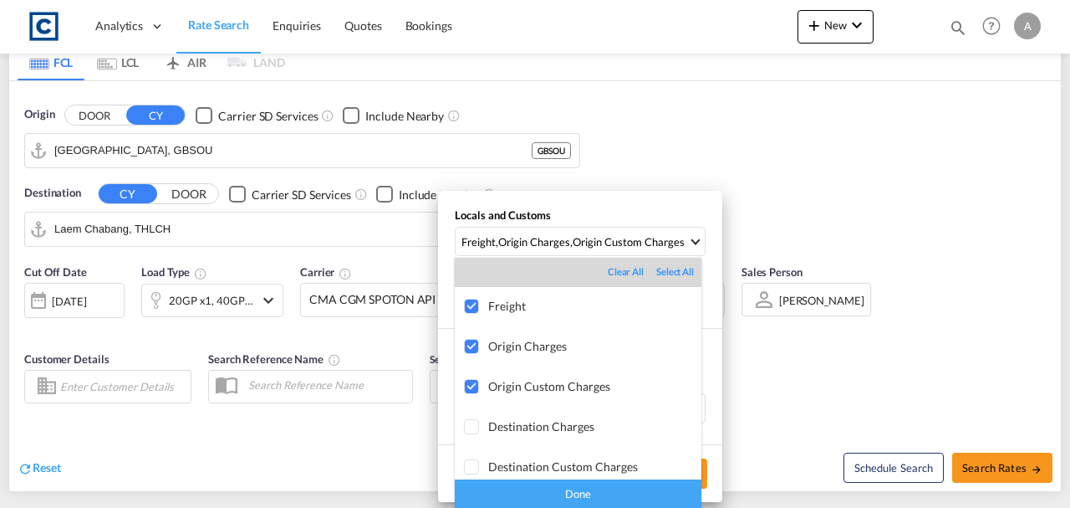
click at [614, 491] on div "Done" at bounding box center [578, 493] width 247 height 29
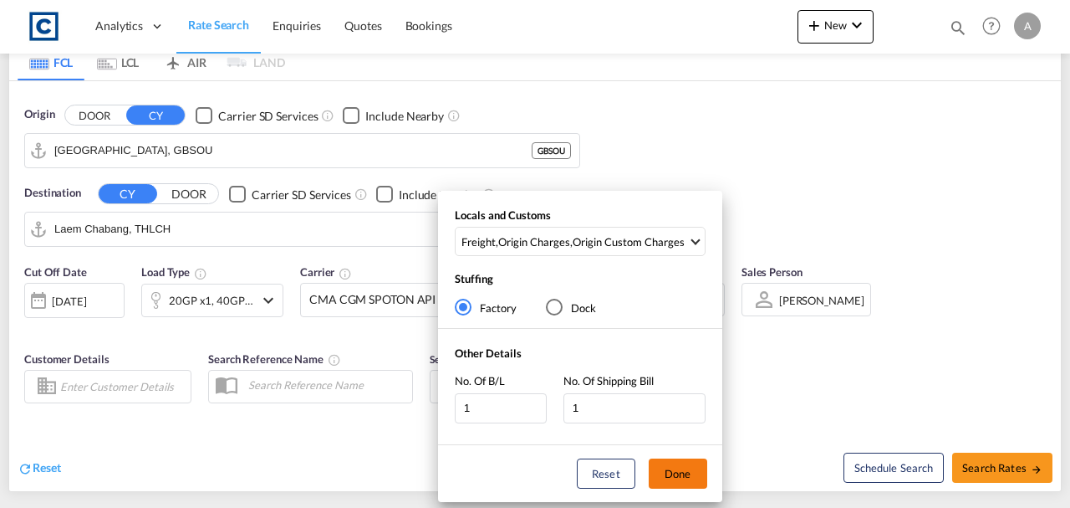
click at [671, 469] on button "Done" at bounding box center [678, 473] width 59 height 30
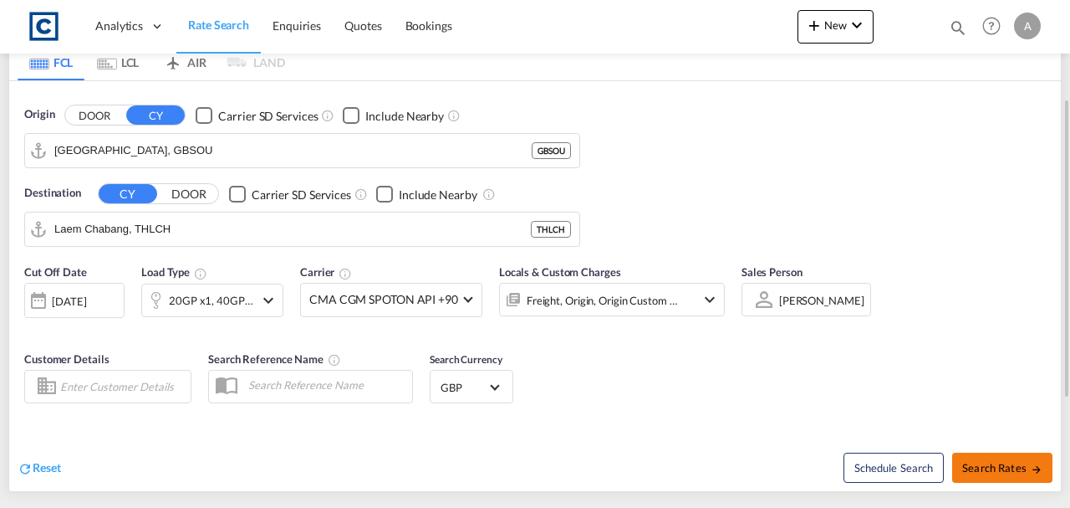
click at [977, 462] on span "Search Rates" at bounding box center [1002, 467] width 80 height 13
type input "GBSOU to THLCH / 4 Sep 2025"
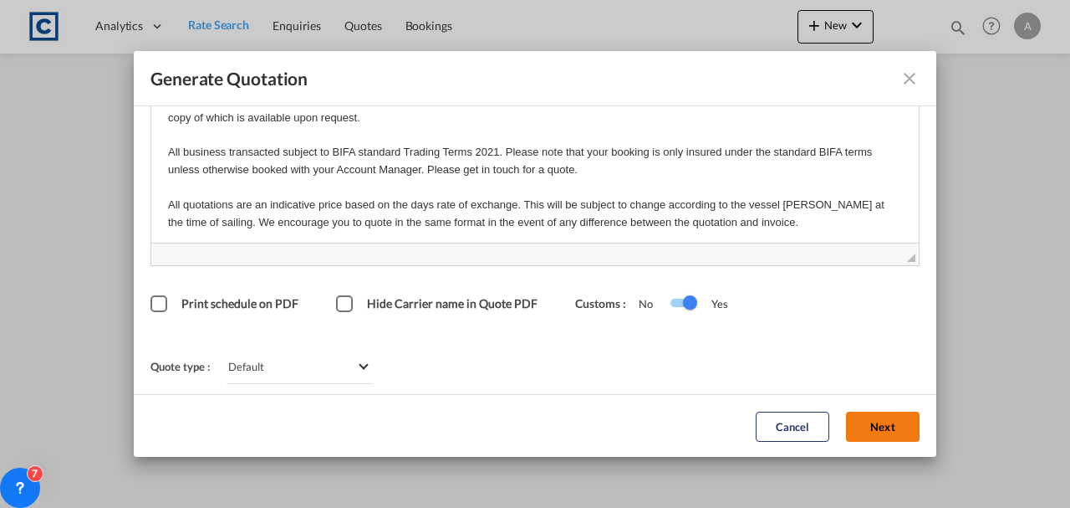
click at [863, 426] on button "Next" at bounding box center [883, 426] width 74 height 30
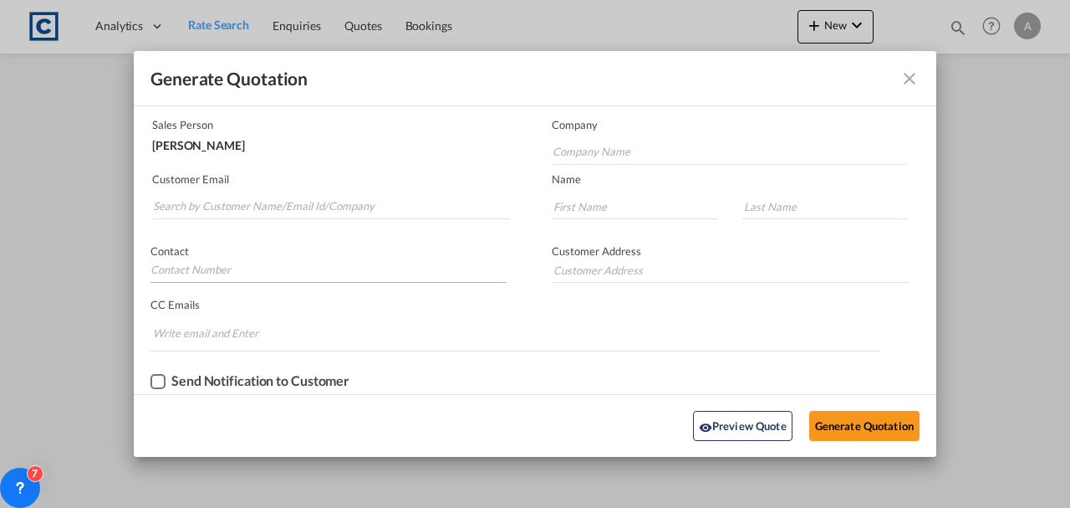
scroll to position [101, 0]
click at [360, 204] on input "Search by Customer Name/Email Id/Company" at bounding box center [331, 208] width 357 height 25
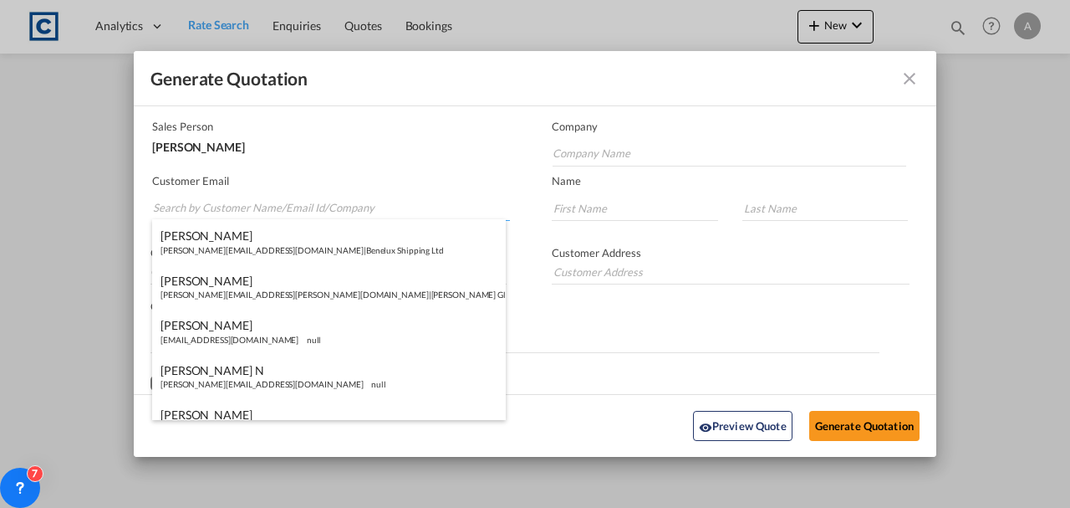
paste input "[EMAIL_ADDRESS][DOMAIN_NAME]"
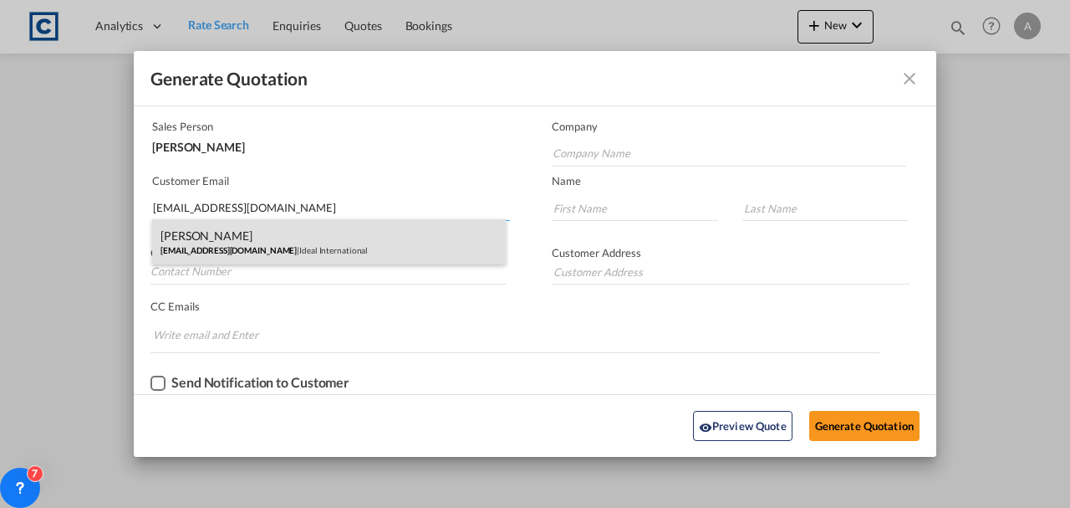
type input "[EMAIL_ADDRESS][DOMAIN_NAME]"
click at [324, 242] on div "[PERSON_NAME] [EMAIL_ADDRESS][DOMAIN_NAME] | Ideal International" at bounding box center [329, 241] width 354 height 45
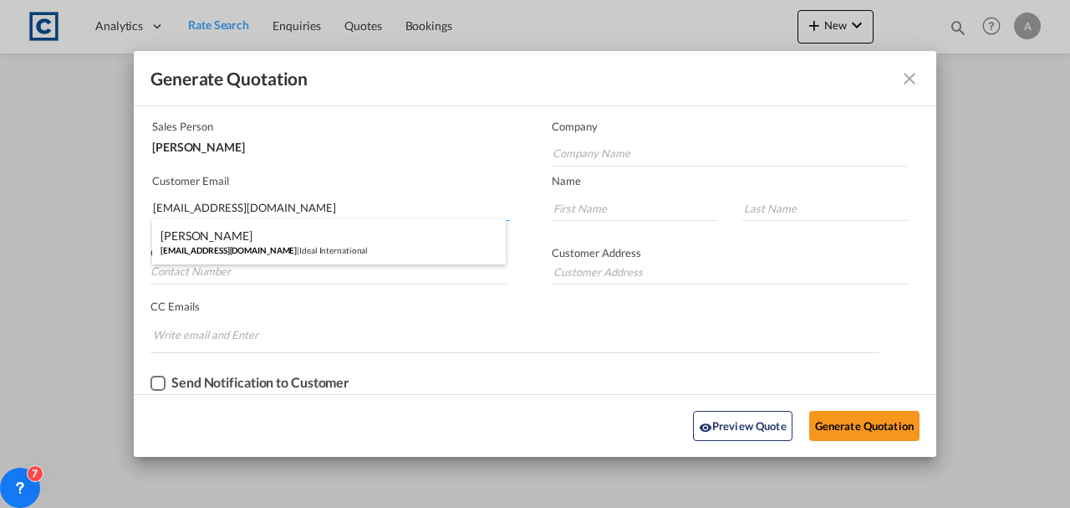
type input "Ideal International"
type input "[PERSON_NAME]"
type input "01708528495"
type input "[STREET_ADDRESS]"
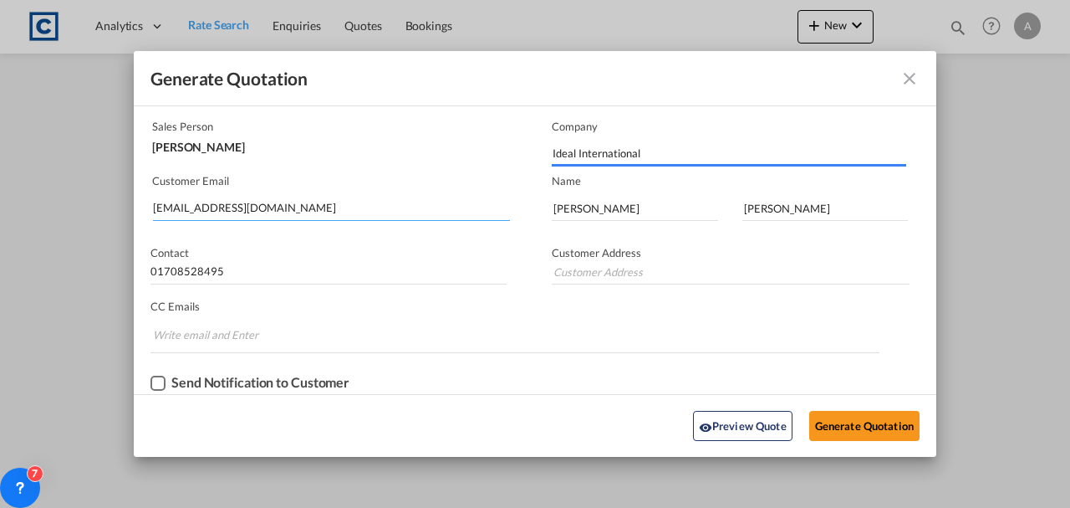
type input "[STREET_ADDRESS]"
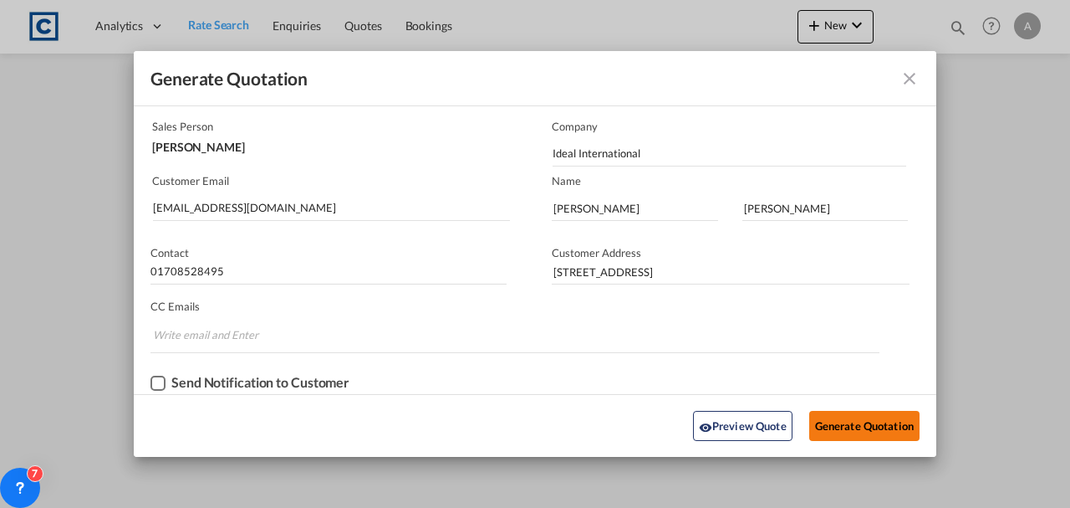
click at [832, 429] on button "Generate Quotation" at bounding box center [864, 426] width 110 height 30
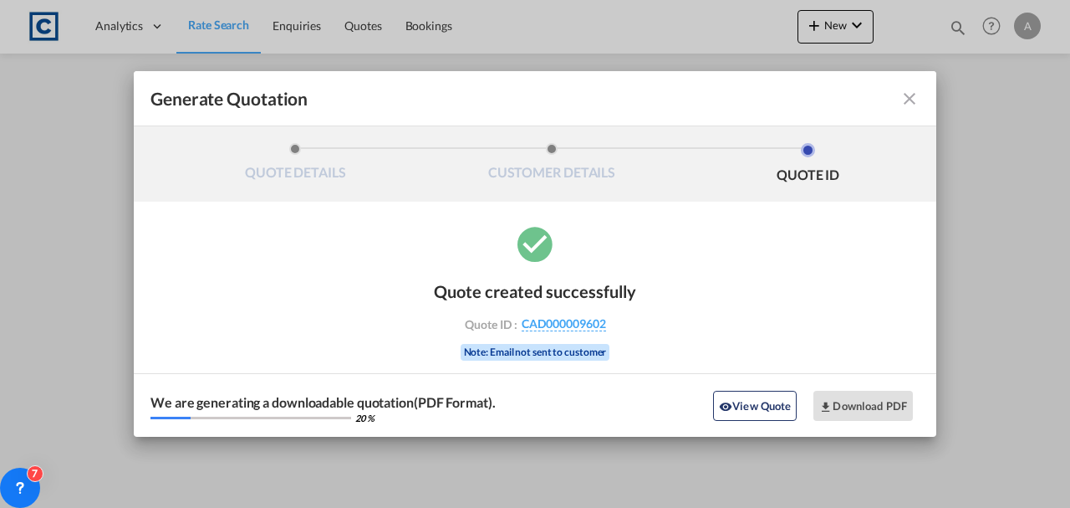
scroll to position [0, 0]
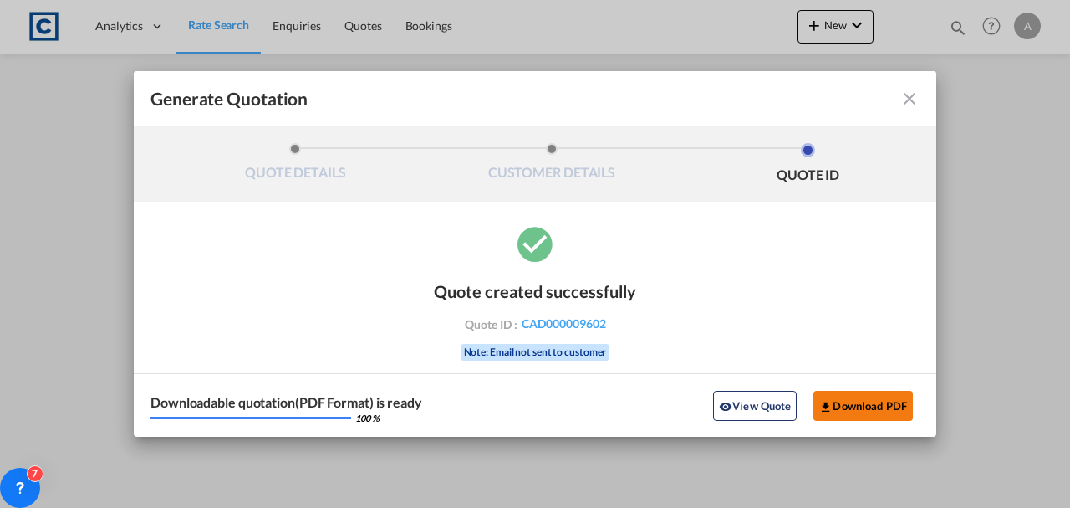
click at [861, 406] on button "Download PDF" at bounding box center [864, 406] width 100 height 30
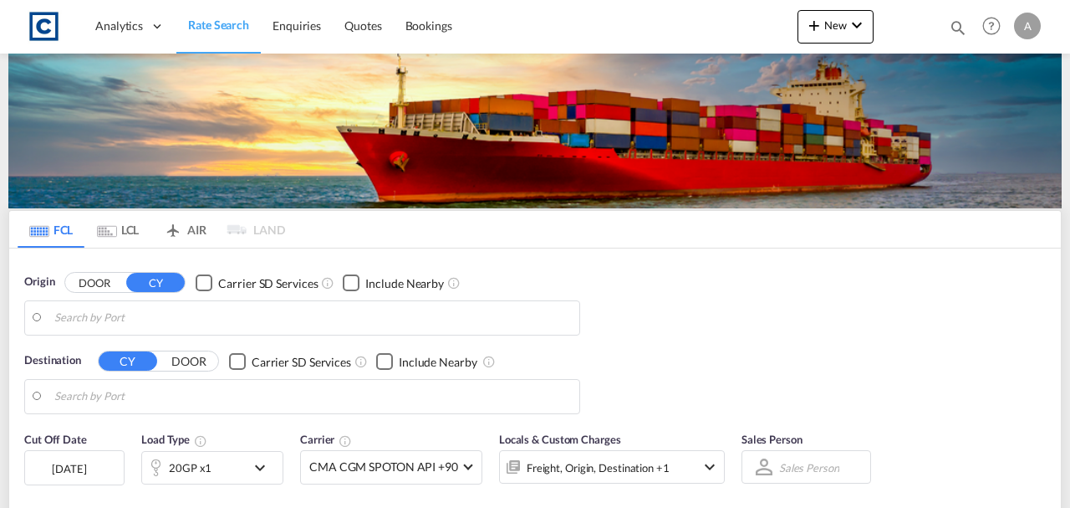
type input "[GEOGRAPHIC_DATA], GBSOU"
type input "Laem Chabang, THLCH"
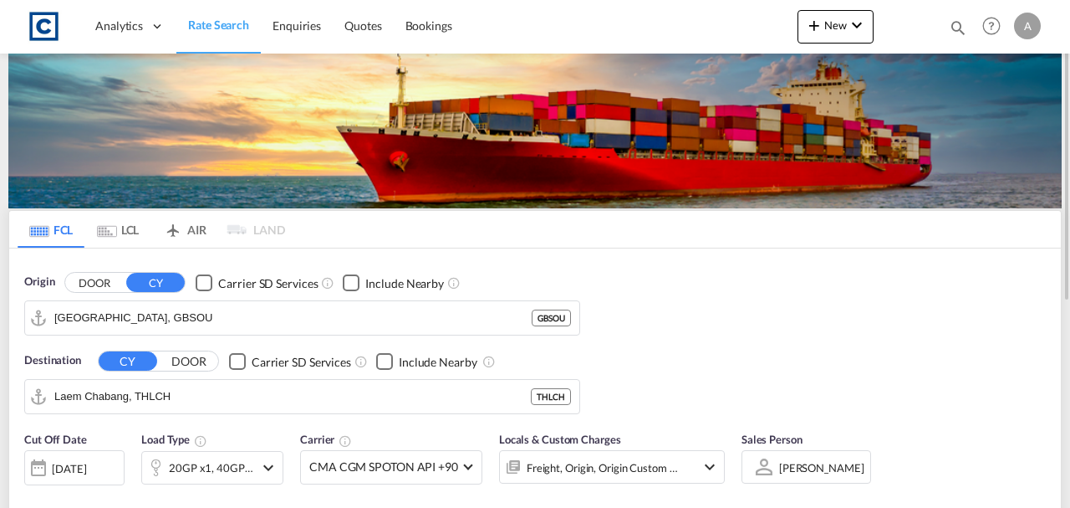
click at [102, 280] on button "DOOR" at bounding box center [94, 282] width 59 height 19
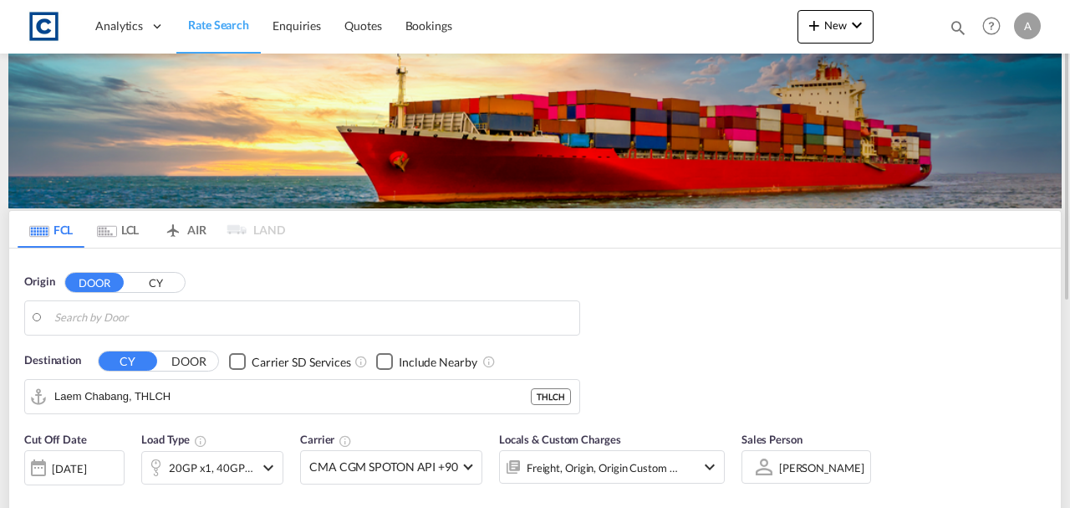
click at [176, 287] on button "CY" at bounding box center [155, 282] width 59 height 19
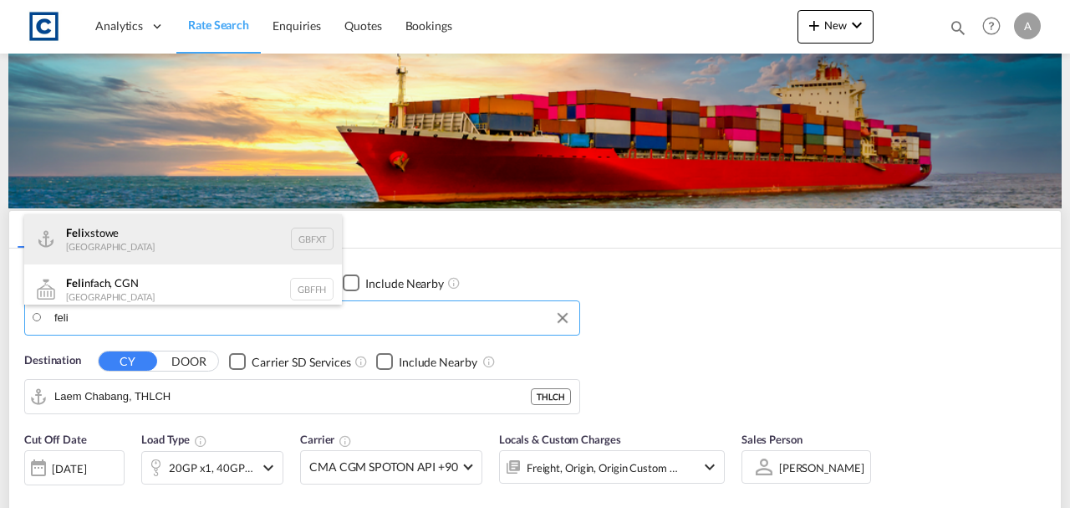
click at [149, 227] on div "Feli xstowe United Kingdom GBFXT" at bounding box center [183, 239] width 318 height 50
type input "Felixstowe, GBFXT"
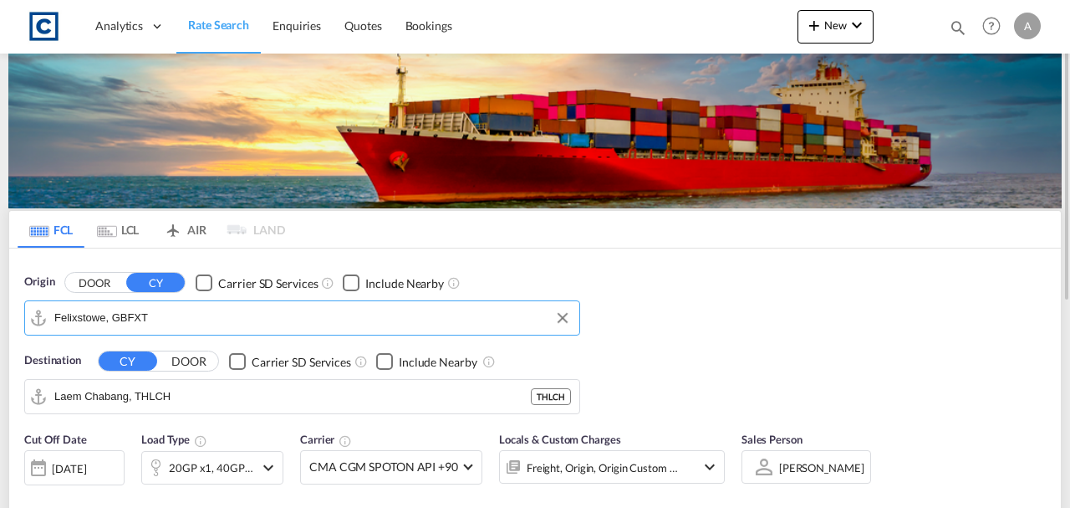
scroll to position [222, 0]
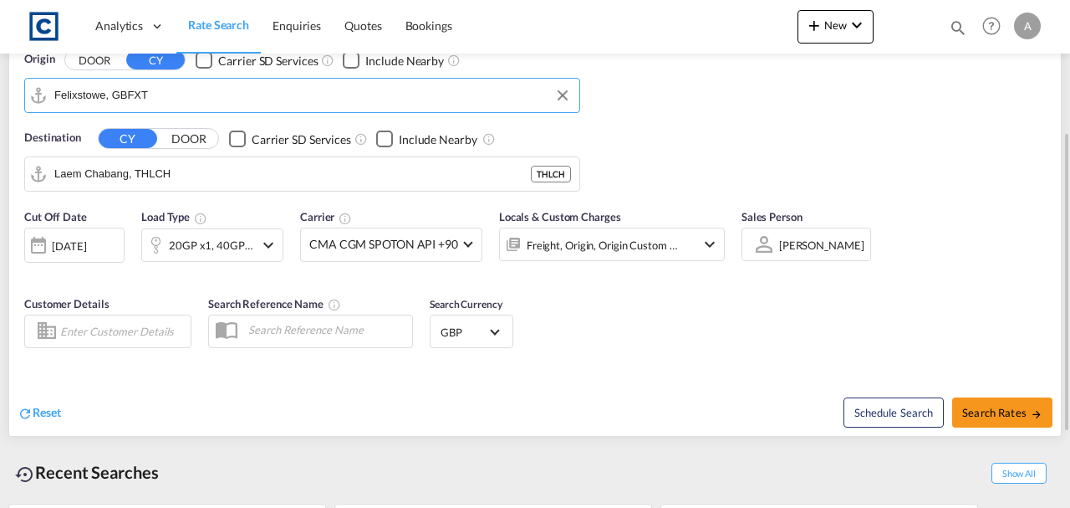
click at [166, 243] on div at bounding box center [155, 244] width 27 height 33
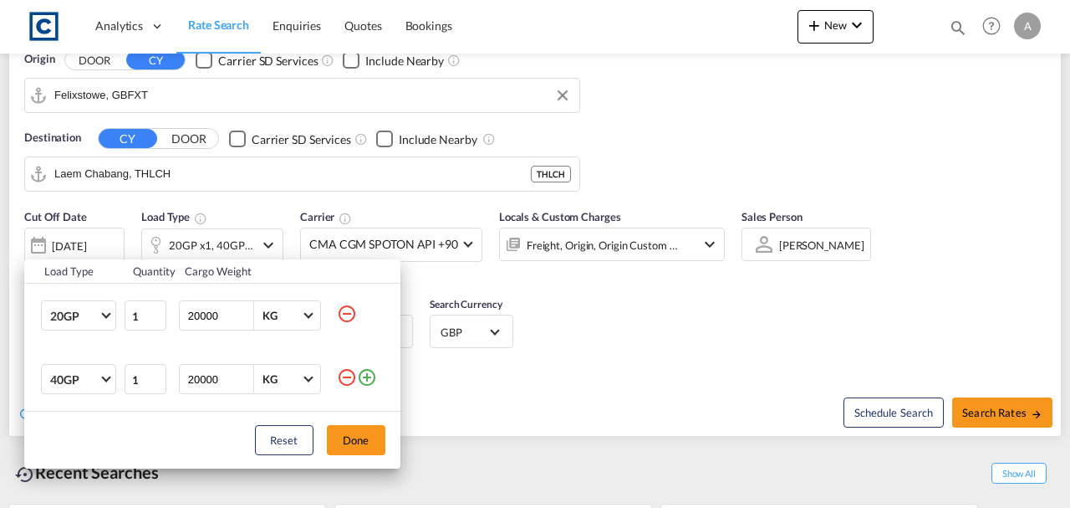
click at [84, 331] on td "20GP 20GP 40GP 40HC 45HC 20RE 40RE 40HR 20OT 40OT 20FR 40FR 40NR 20NR 45S 20TK …" at bounding box center [74, 315] width 100 height 64
click at [83, 321] on span "20GP" at bounding box center [74, 317] width 48 height 17
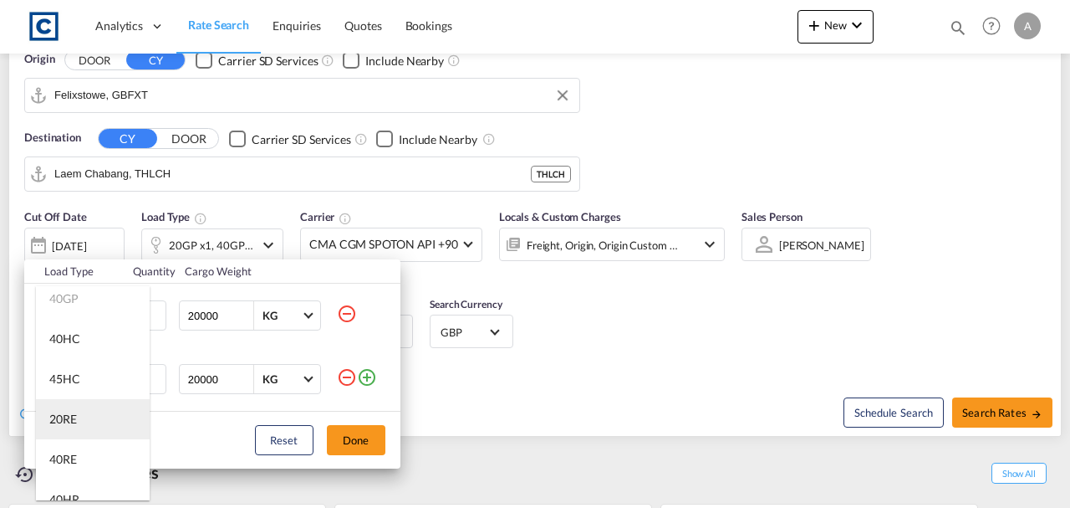
scroll to position [111, 0]
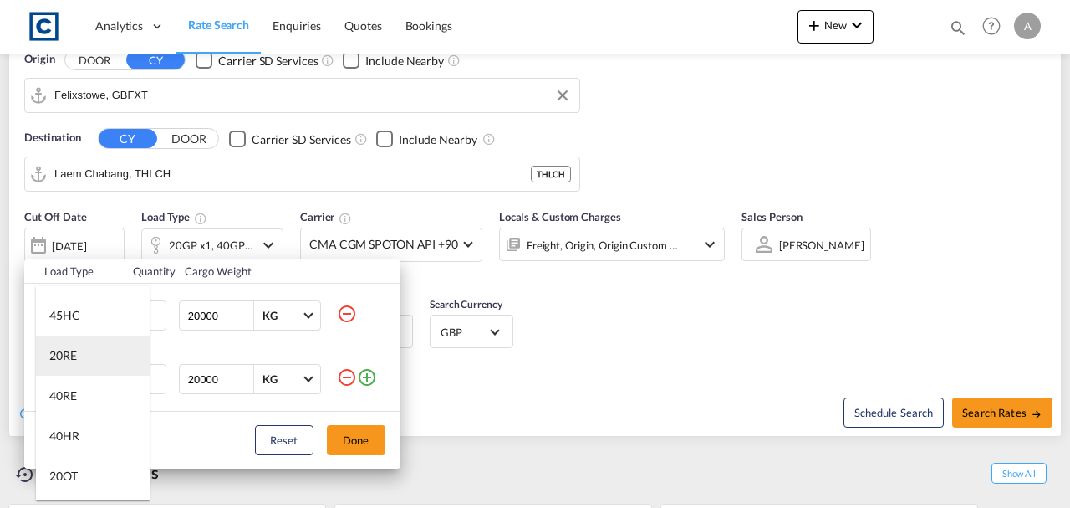
click at [84, 356] on md-option "20RE" at bounding box center [93, 355] width 114 height 40
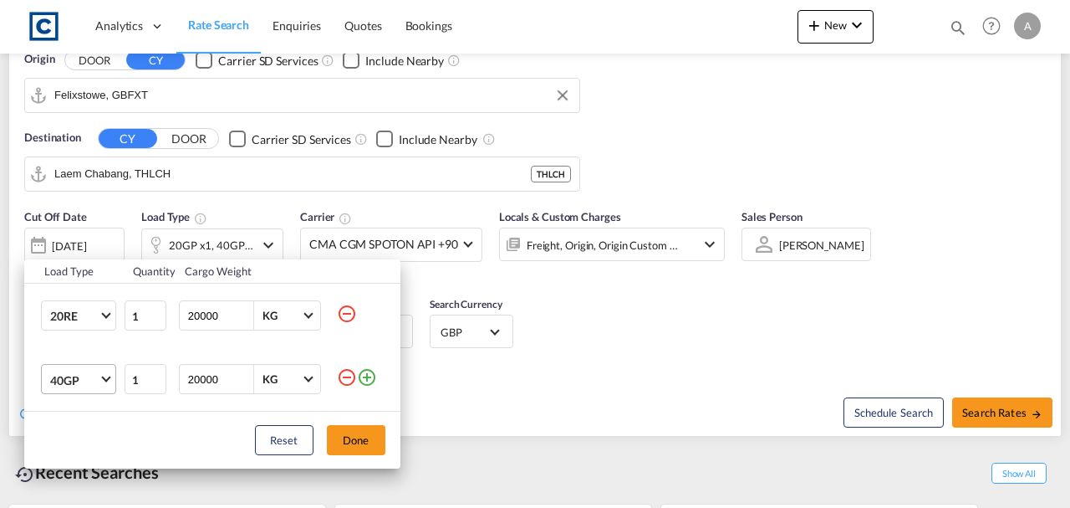
click at [70, 389] on md-select-value "40GP" at bounding box center [81, 379] width 67 height 28
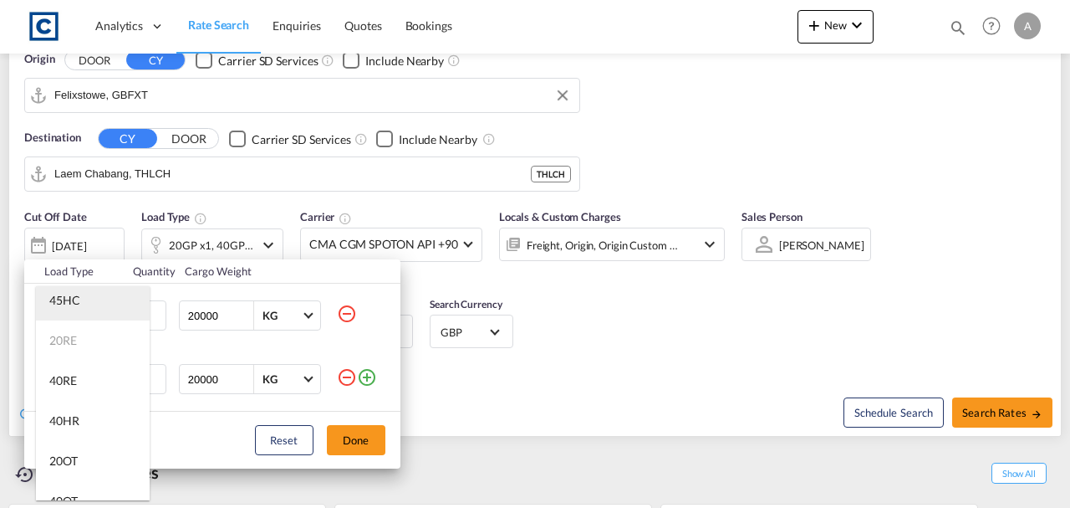
scroll to position [167, 0]
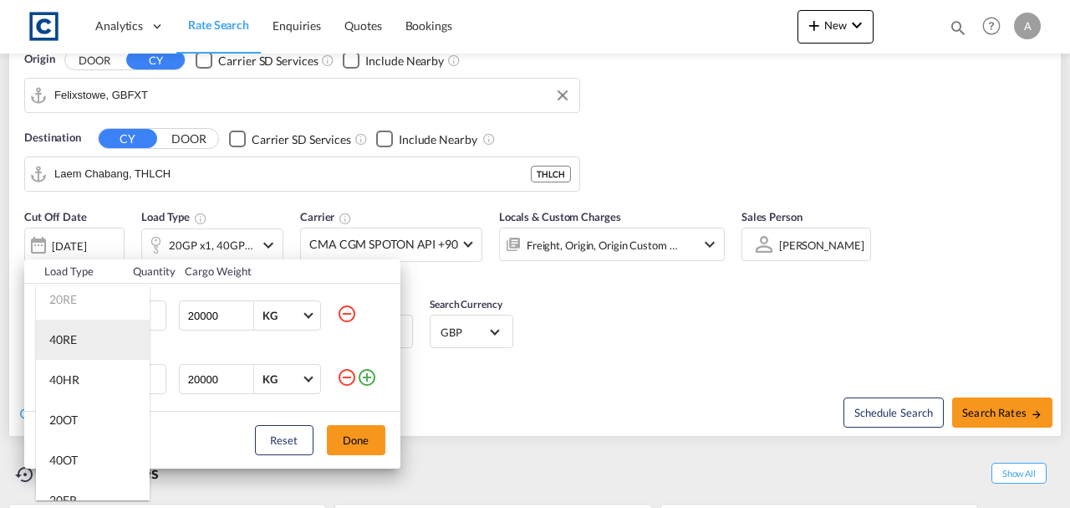
click at [72, 351] on md-option "40RE" at bounding box center [93, 339] width 114 height 40
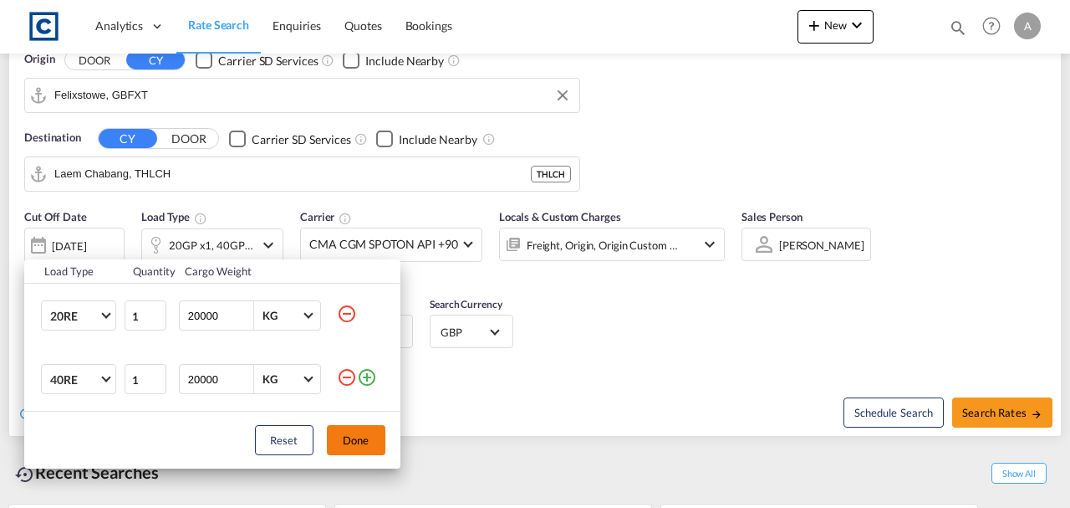
click at [355, 443] on button "Done" at bounding box center [356, 440] width 59 height 30
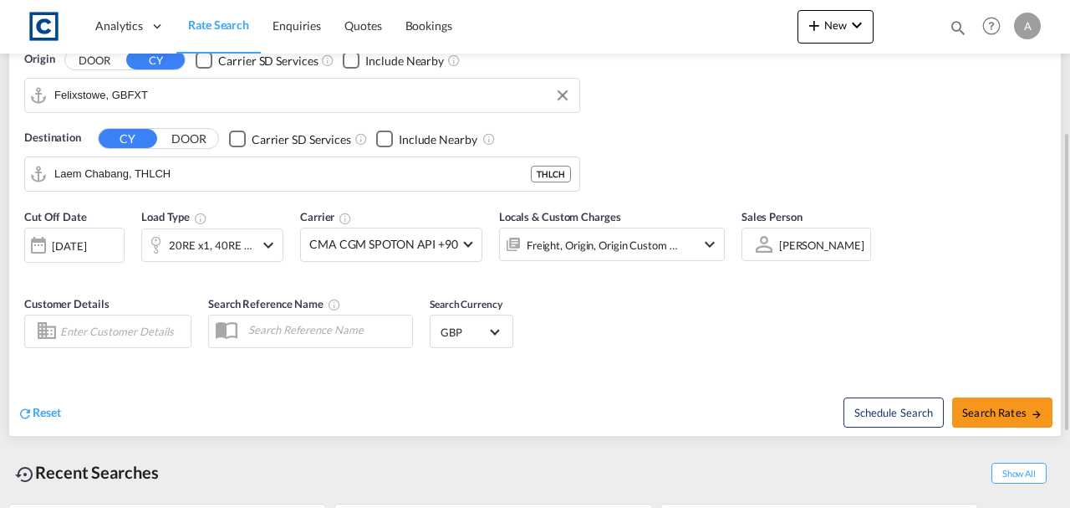
scroll to position [111, 0]
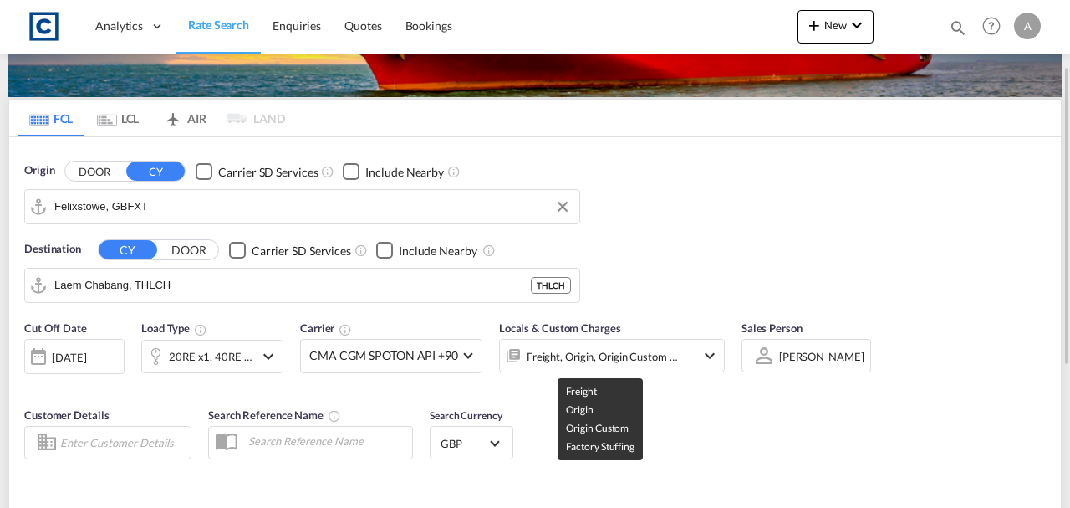
click at [662, 345] on div "Freight, Origin, Origin Custom +1" at bounding box center [603, 356] width 152 height 23
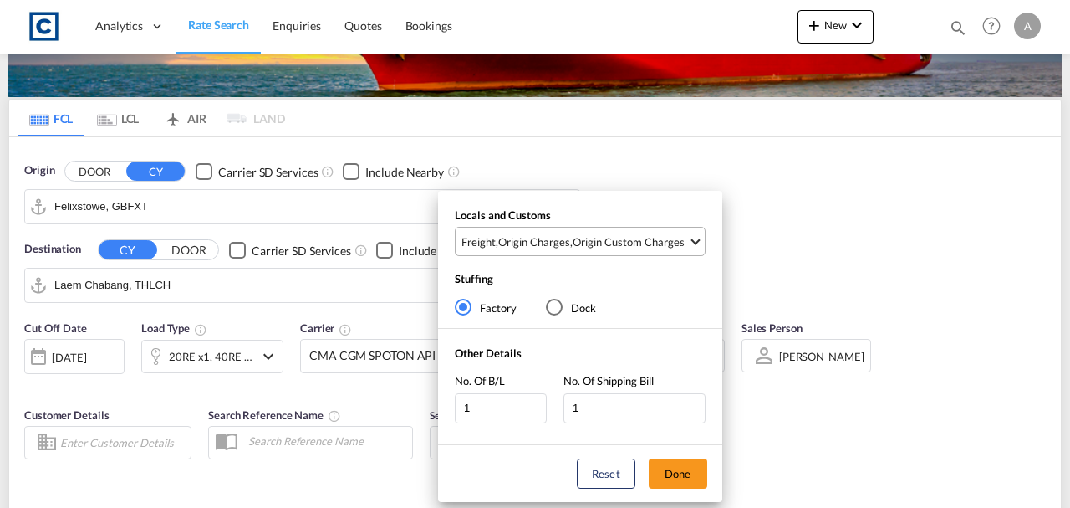
click at [660, 241] on div "Origin Custom Charges" at bounding box center [629, 241] width 112 height 15
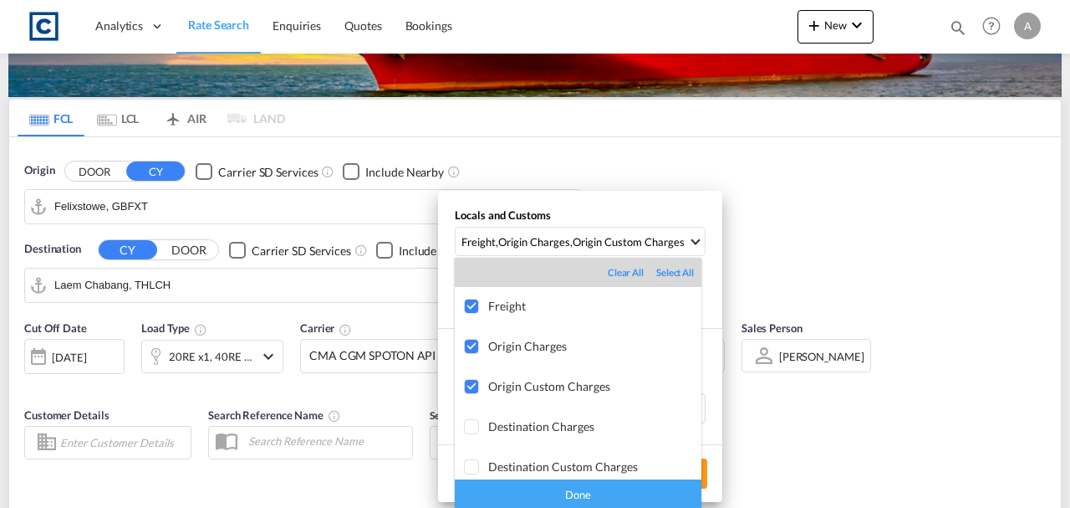
click at [612, 482] on div "Done" at bounding box center [578, 493] width 247 height 29
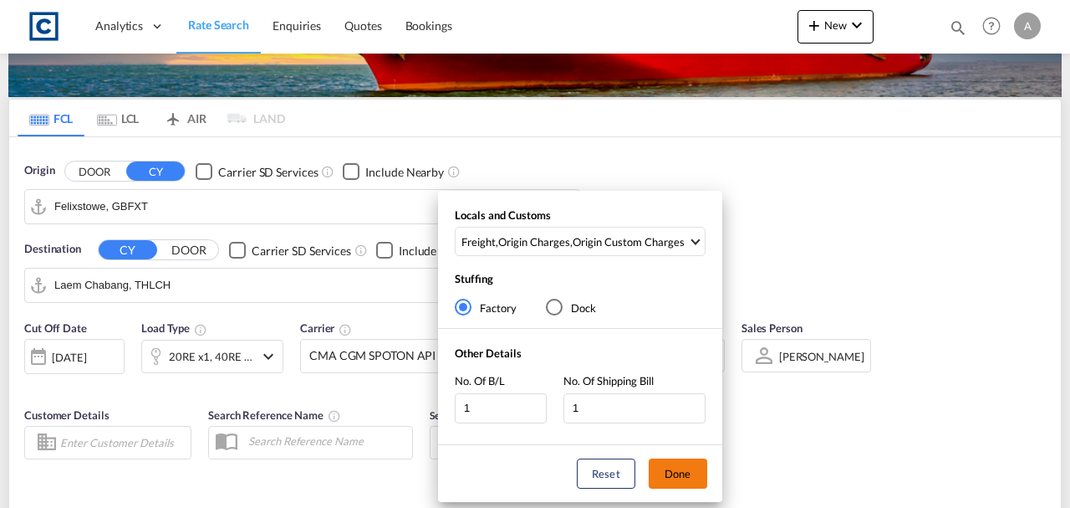
click at [672, 478] on button "Done" at bounding box center [678, 473] width 59 height 30
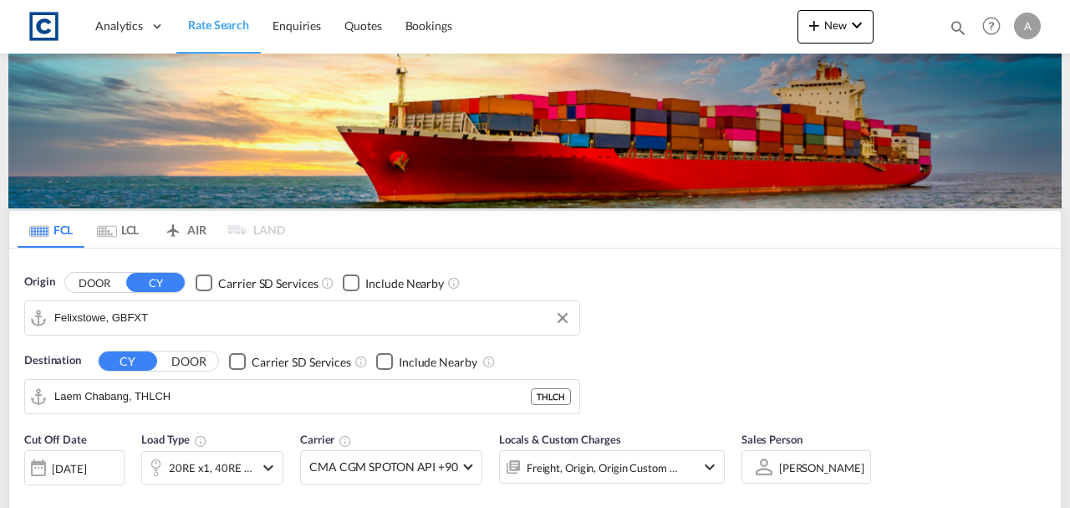
scroll to position [350, 0]
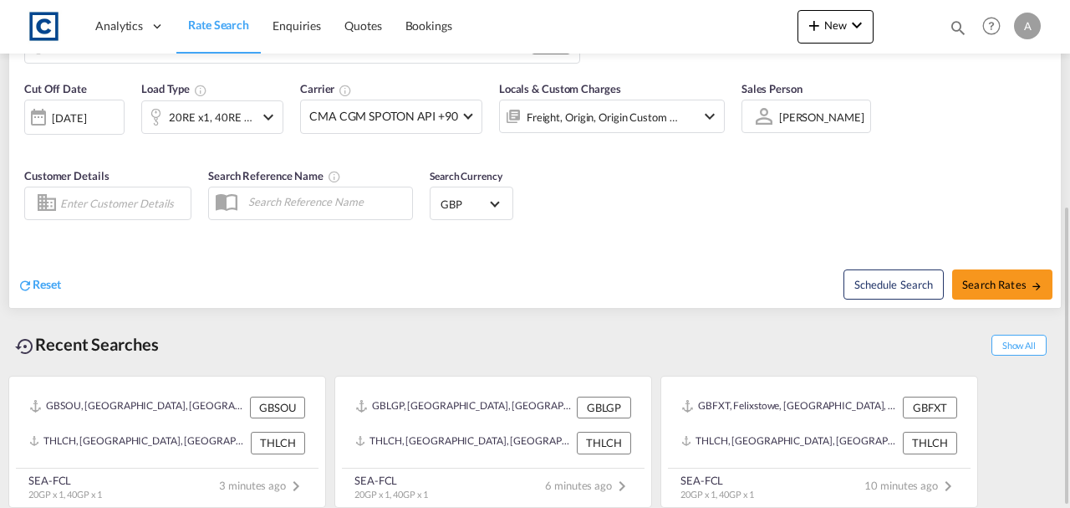
click at [990, 264] on div "Schedule Search Search Rates" at bounding box center [800, 275] width 522 height 64
click at [968, 294] on button "Search Rates" at bounding box center [1002, 284] width 100 height 30
type input "GBFXT to THLCH / 4 Sep 2025"
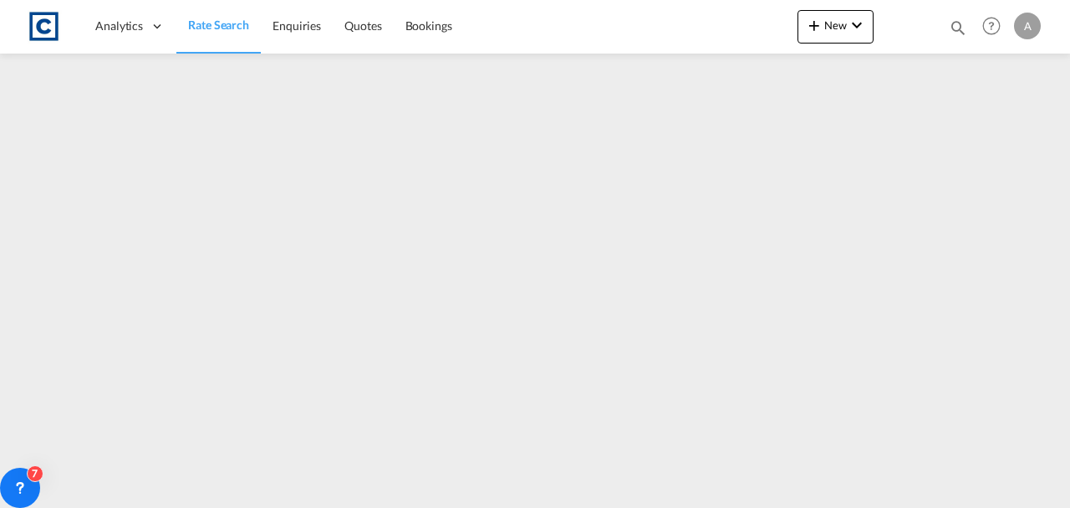
click at [206, 19] on span "Rate Search" at bounding box center [218, 25] width 61 height 14
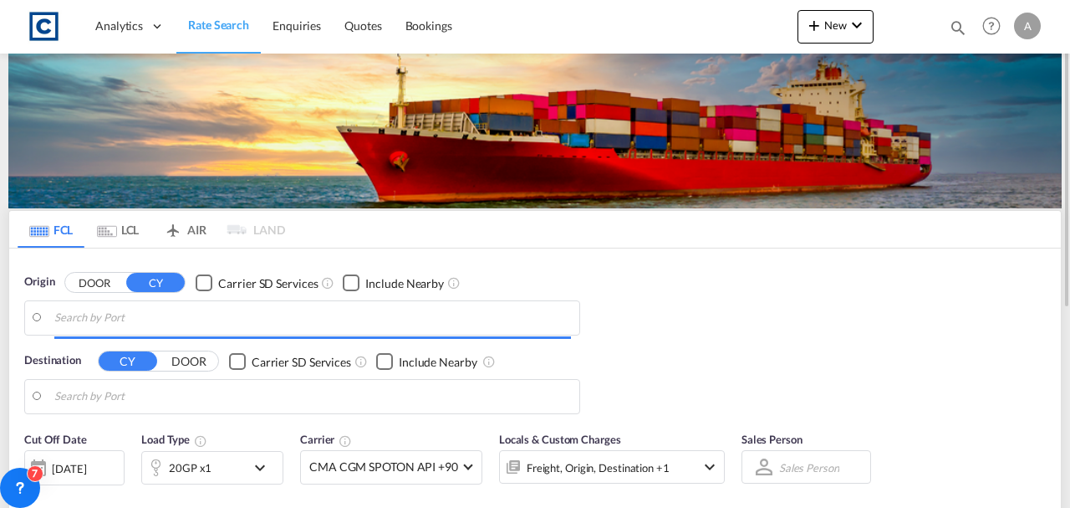
type input "Felixstowe, GBFXT"
type input "Laem Chabang, THLCH"
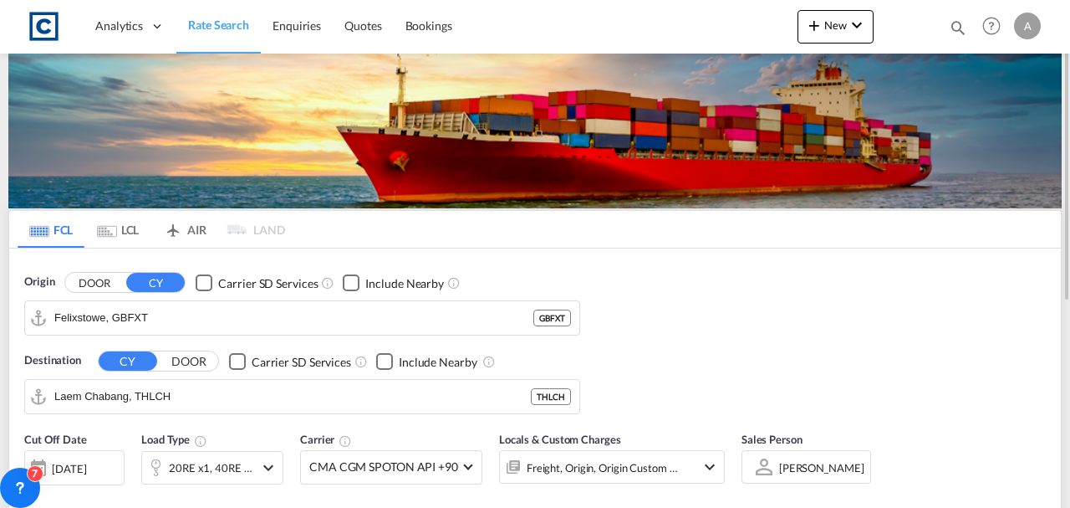
click at [196, 289] on div "Checkbox No Ink" at bounding box center [204, 282] width 17 height 17
click at [196, 314] on input "Felixstowe, GBFXT" at bounding box center [312, 317] width 517 height 25
click at [201, 279] on div "Checkbox No Ink" at bounding box center [204, 282] width 17 height 17
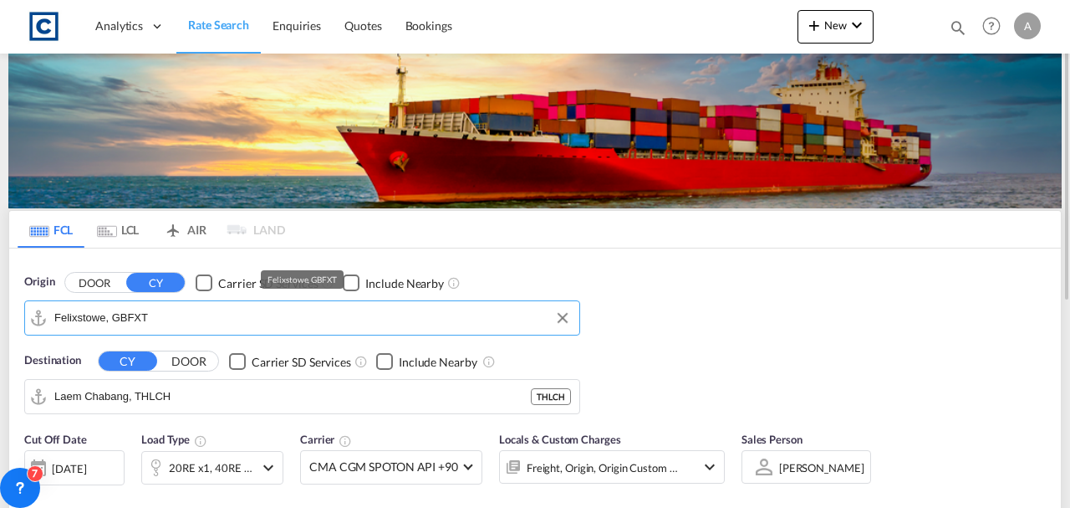
click at [197, 304] on md-autocomplete "Felixstowe, GBFXT" at bounding box center [312, 318] width 517 height 28
click at [196, 308] on input "Felixstowe, GBFXT" at bounding box center [312, 317] width 517 height 25
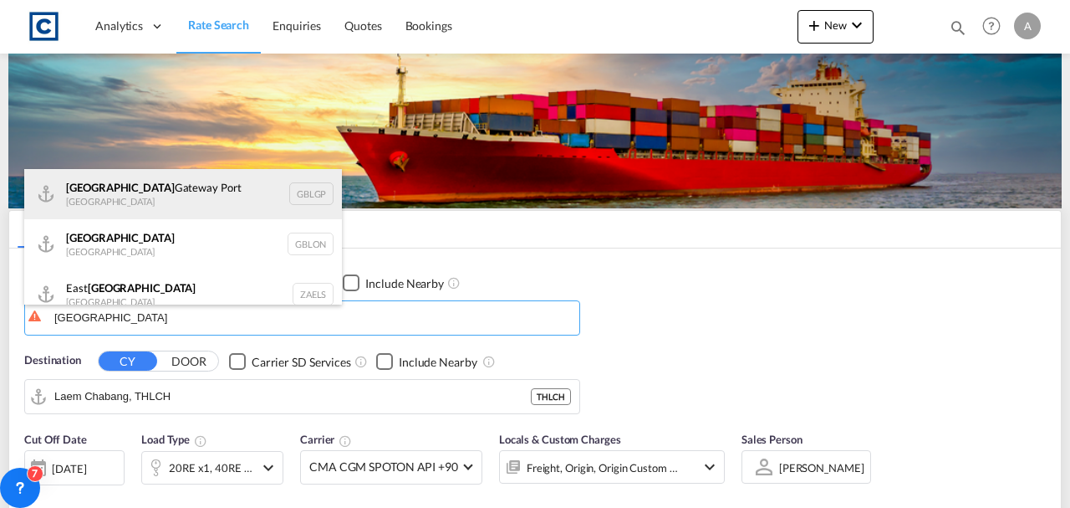
click at [151, 207] on div "[GEOGRAPHIC_DATA] [GEOGRAPHIC_DATA] [GEOGRAPHIC_DATA]" at bounding box center [183, 194] width 318 height 50
type input "[GEOGRAPHIC_DATA], [GEOGRAPHIC_DATA]"
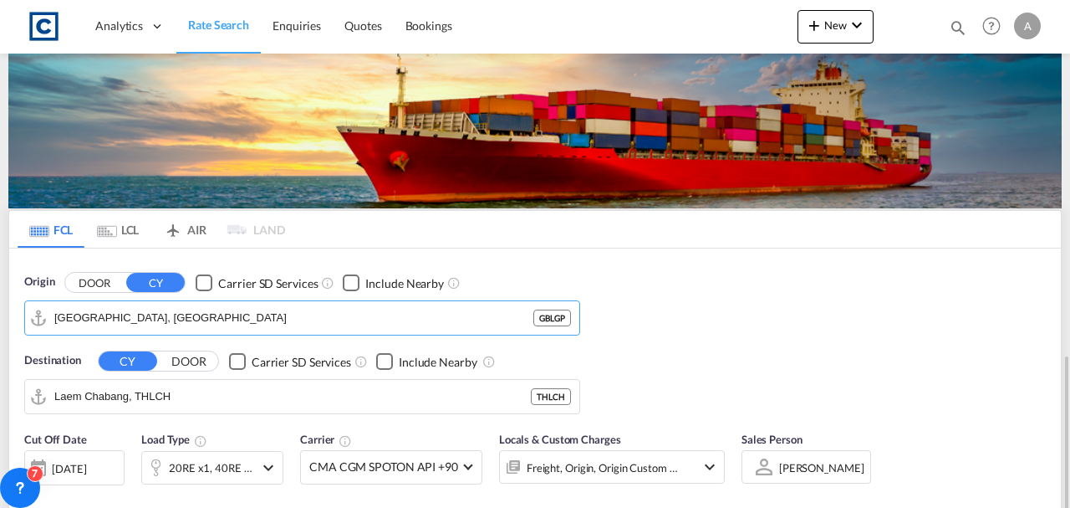
scroll to position [222, 0]
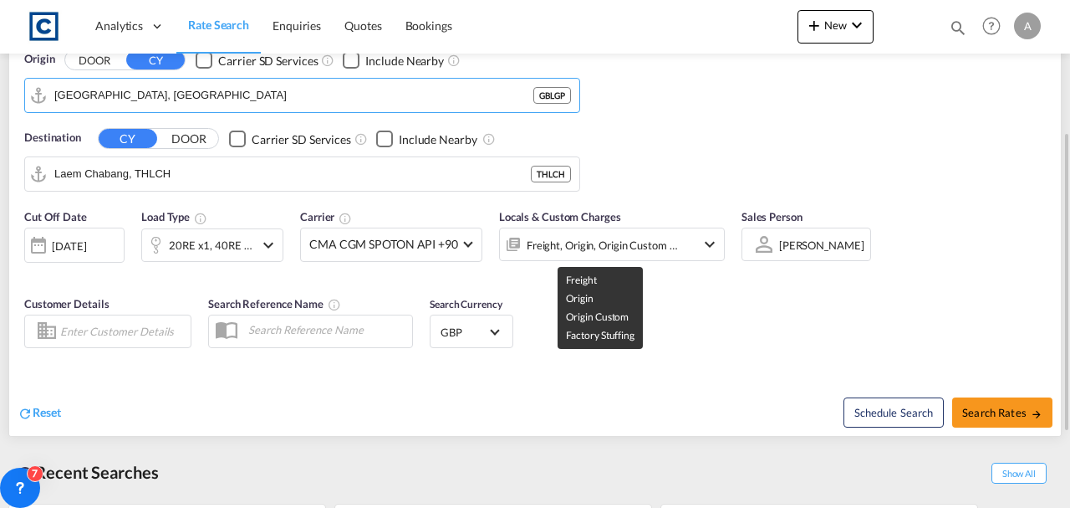
click at [626, 251] on div "Freight, Origin, Origin Custom +1" at bounding box center [603, 244] width 152 height 23
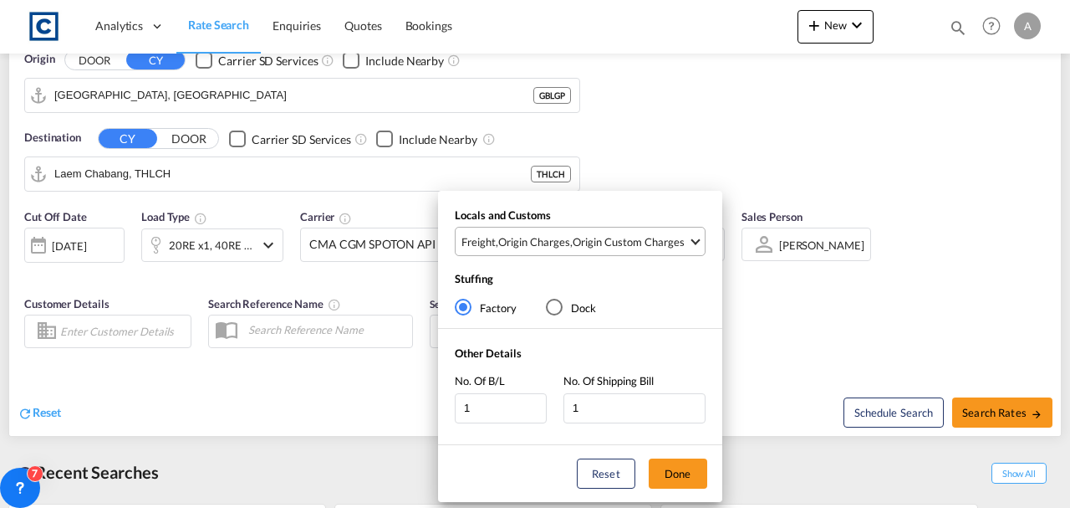
click at [633, 246] on div "Origin Custom Charges" at bounding box center [629, 241] width 112 height 15
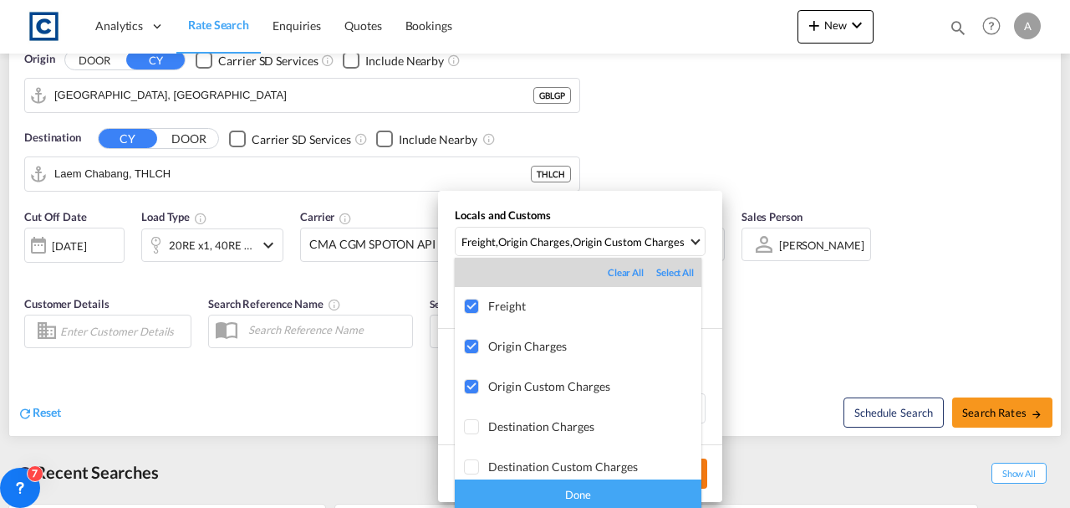
drag, startPoint x: 626, startPoint y: 497, endPoint x: 680, endPoint y: 480, distance: 56.1
click at [627, 496] on div "Done" at bounding box center [578, 493] width 247 height 29
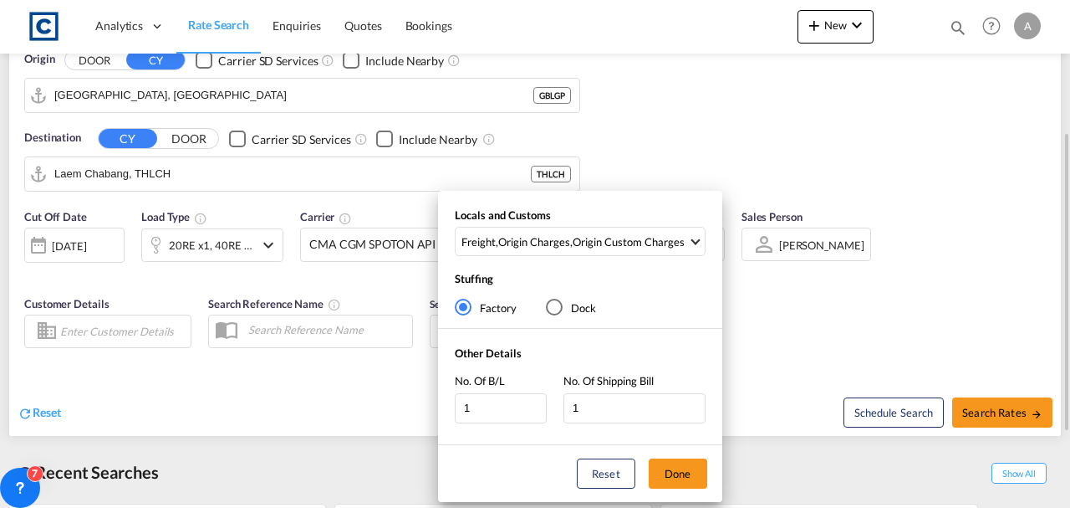
drag, startPoint x: 687, startPoint y: 477, endPoint x: 945, endPoint y: 435, distance: 260.9
click at [691, 475] on button "Done" at bounding box center [678, 473] width 59 height 30
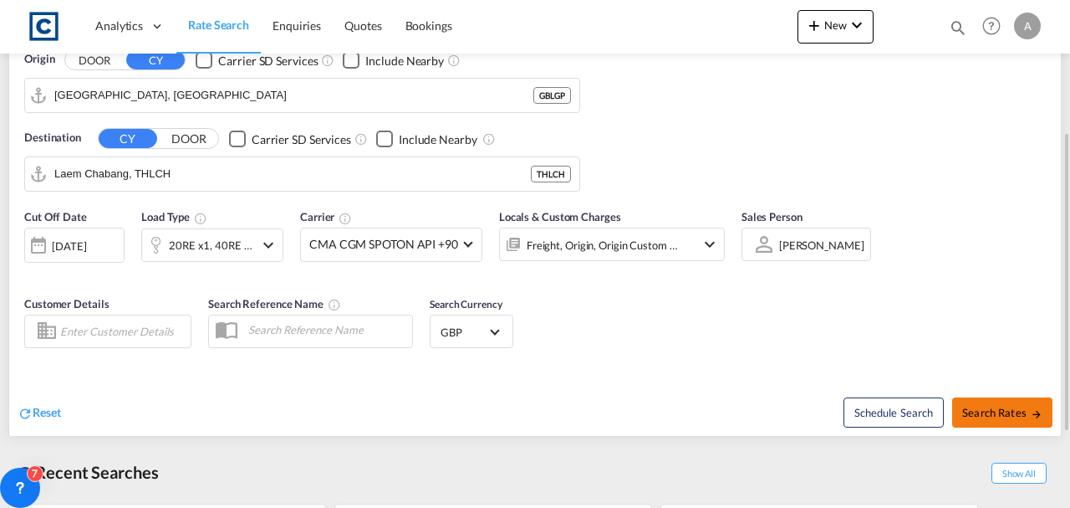
click at [1023, 406] on span "Search Rates" at bounding box center [1002, 412] width 80 height 13
type input "GBLGP to THLCH / [DATE]"
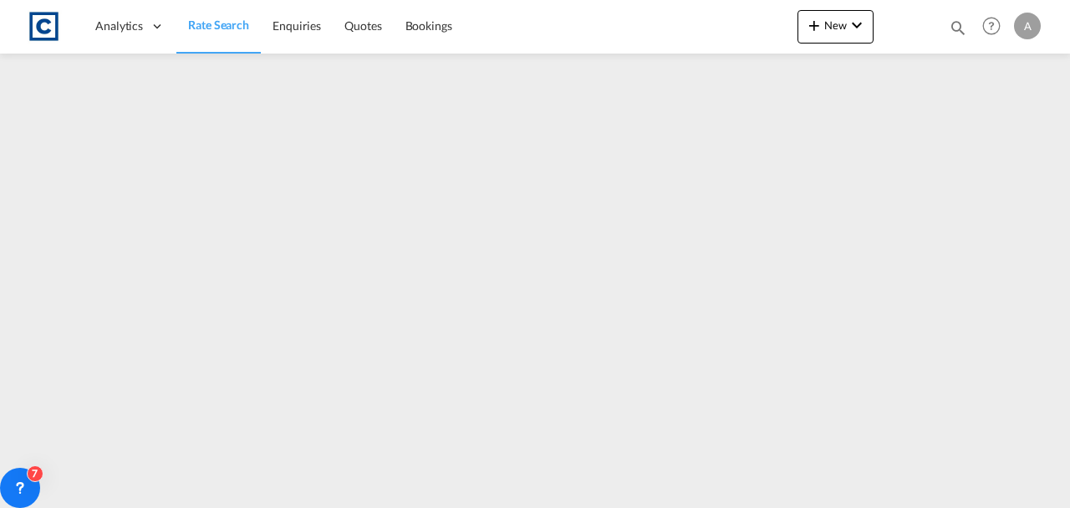
click at [217, 26] on span "Rate Search" at bounding box center [218, 25] width 61 height 14
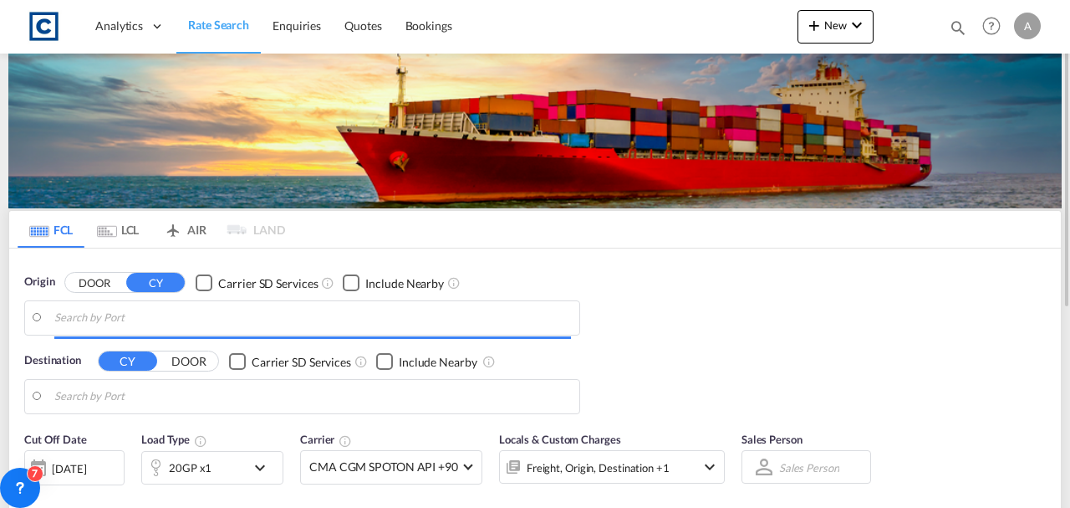
type input "[GEOGRAPHIC_DATA], [GEOGRAPHIC_DATA]"
type input "Laem Chabang, THLCH"
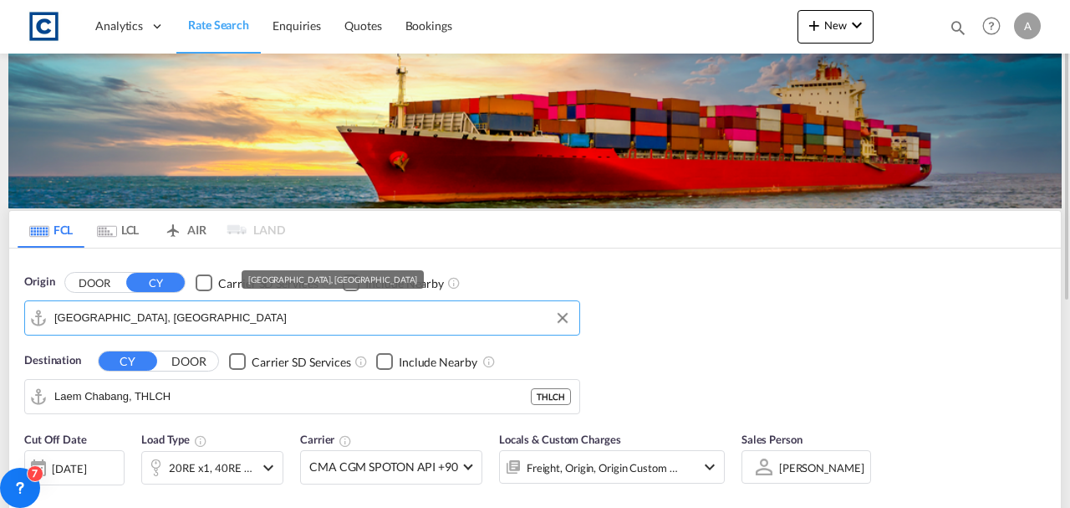
click at [255, 321] on input "[GEOGRAPHIC_DATA], [GEOGRAPHIC_DATA]" at bounding box center [312, 317] width 517 height 25
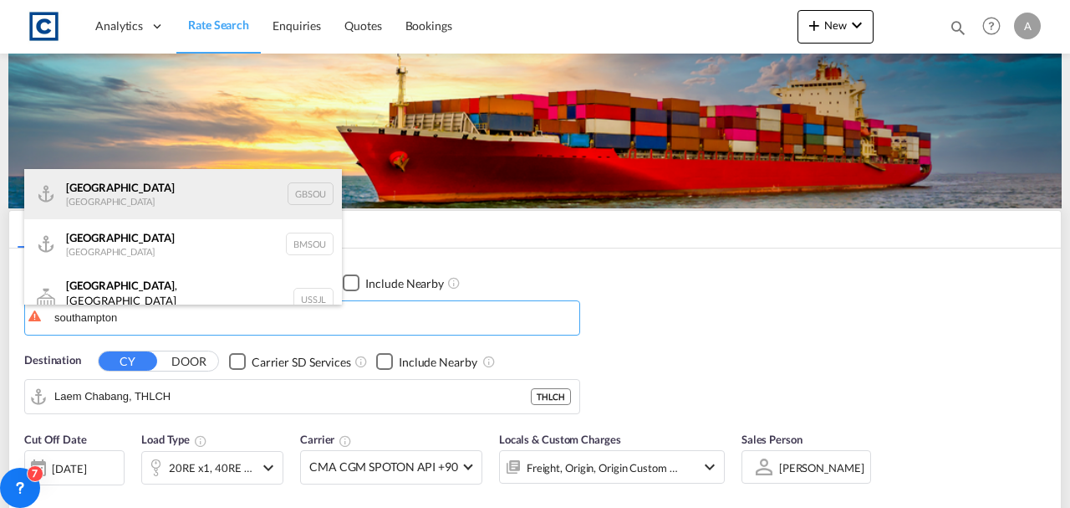
click at [151, 196] on div "Southampton United Kingdom GBSOU" at bounding box center [183, 194] width 318 height 50
type input "Southampton, GBSOU"
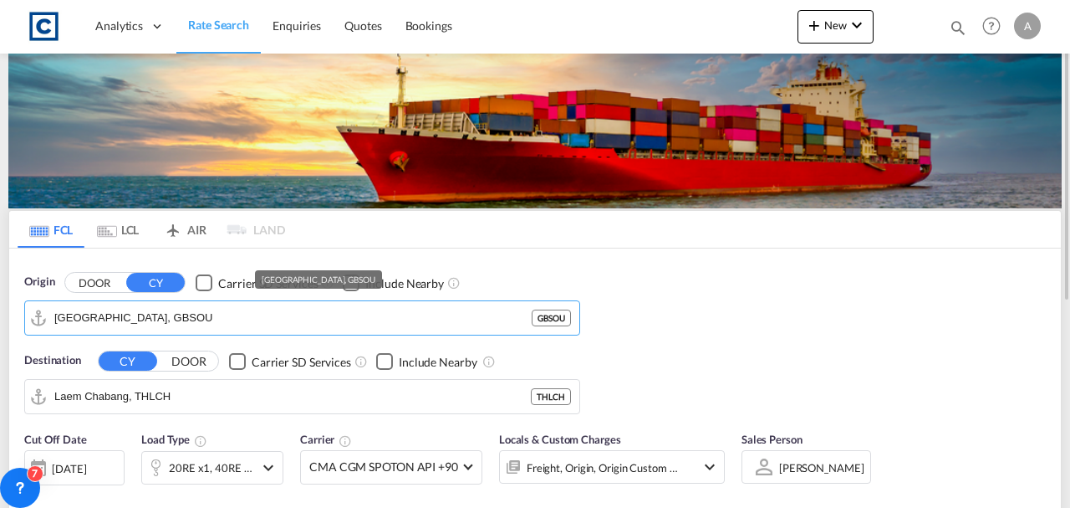
scroll to position [222, 0]
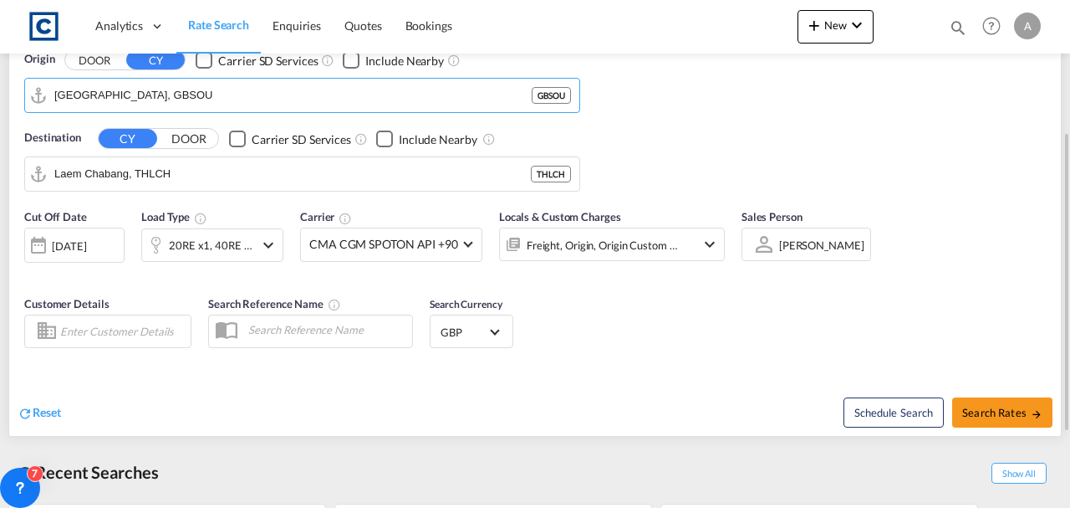
click at [611, 259] on div "Locals & Custom Charges Freight, Origin, Origin Custom +1" at bounding box center [612, 243] width 226 height 70
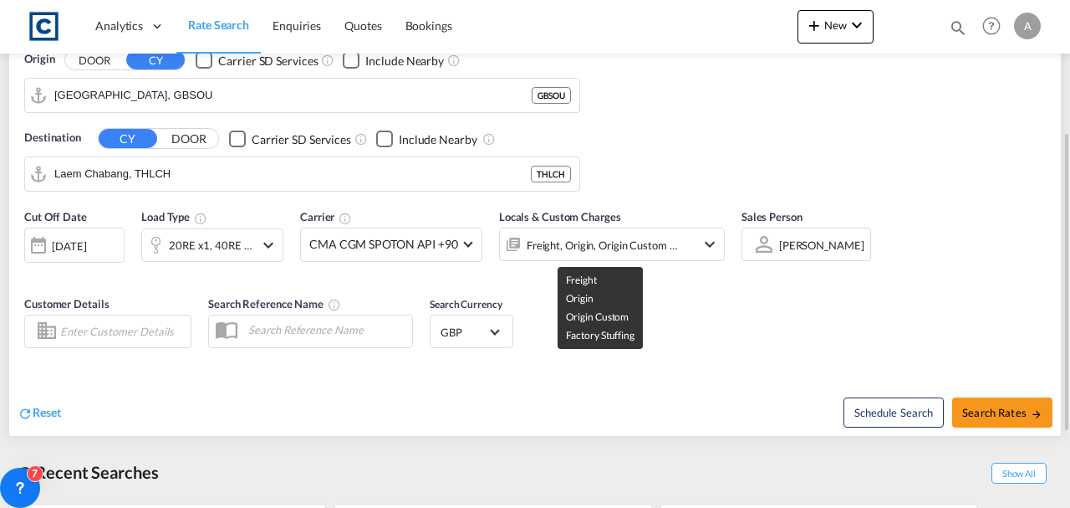
click at [614, 250] on div "Freight, Origin, Origin Custom +1" at bounding box center [603, 244] width 152 height 23
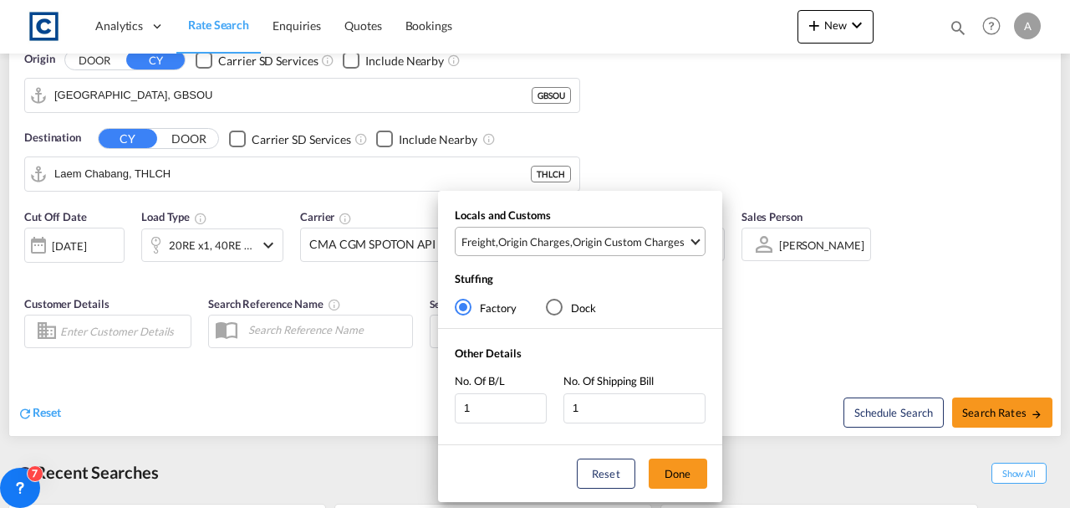
click at [617, 234] on div "Origin Custom Charges" at bounding box center [629, 241] width 112 height 15
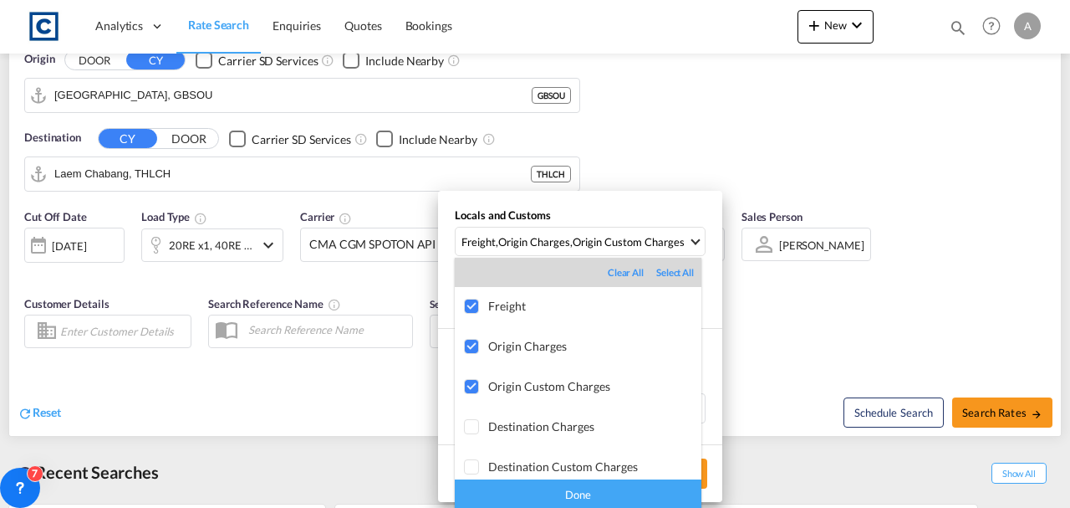
click at [595, 487] on div "Done" at bounding box center [578, 493] width 247 height 29
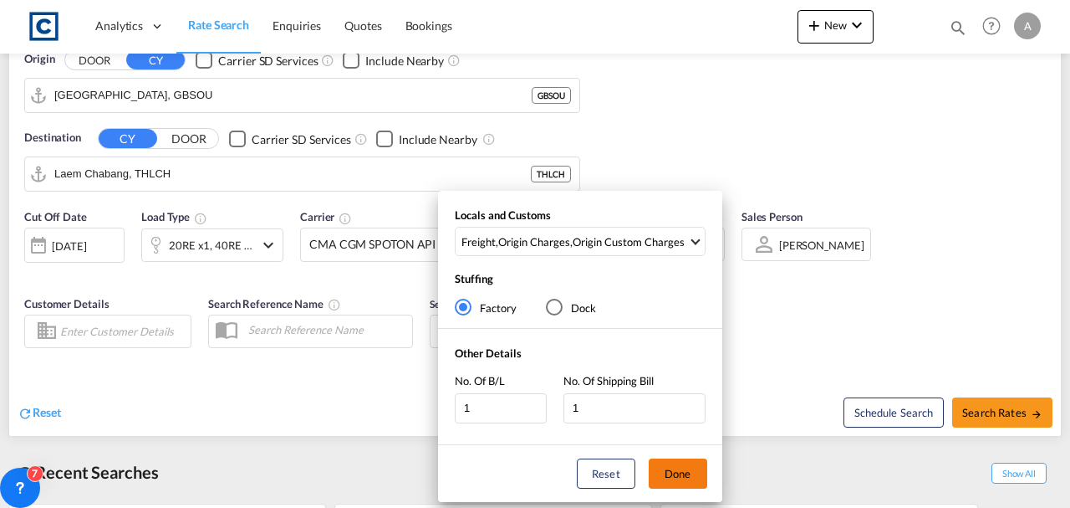
click at [676, 480] on button "Done" at bounding box center [678, 473] width 59 height 30
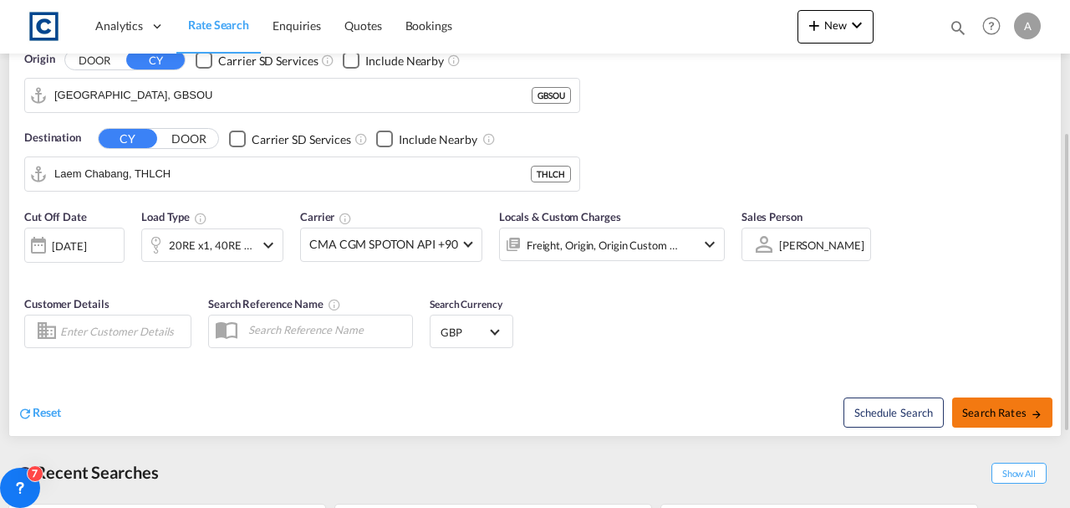
click at [988, 406] on span "Search Rates" at bounding box center [1002, 412] width 80 height 13
type input "GBSOU to THLCH / 4 Sep 2025"
